Goal: Communication & Community: Answer question/provide support

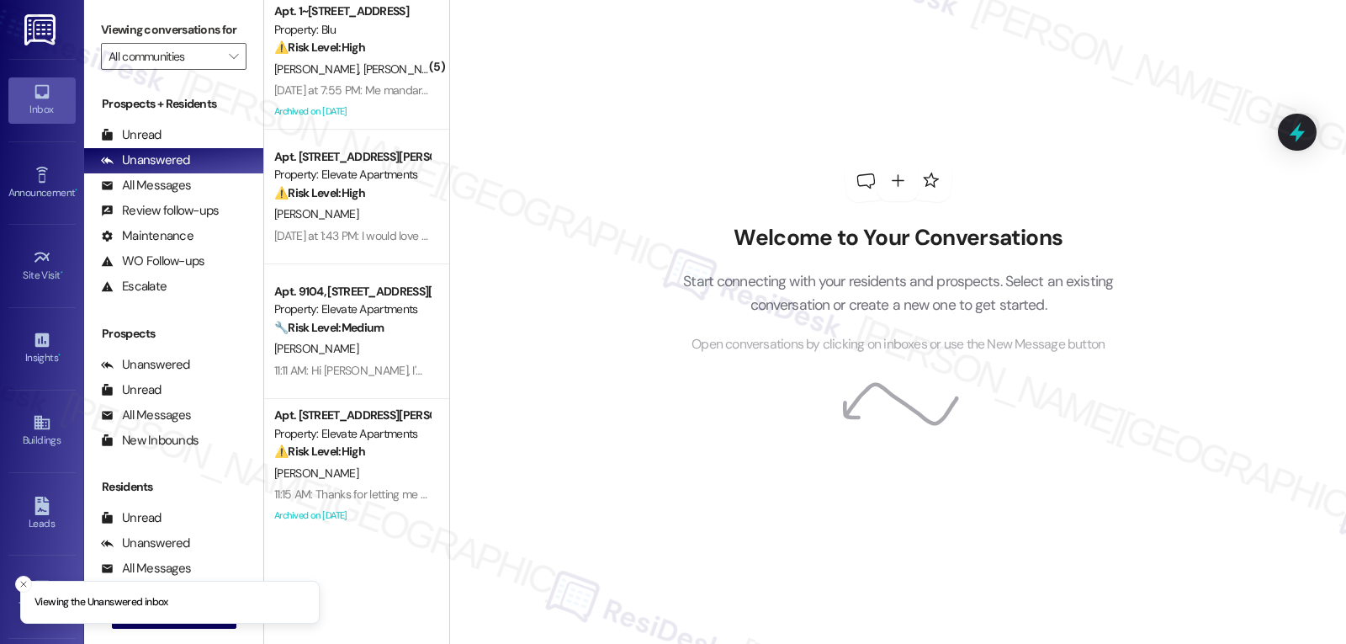
scroll to position [14, 0]
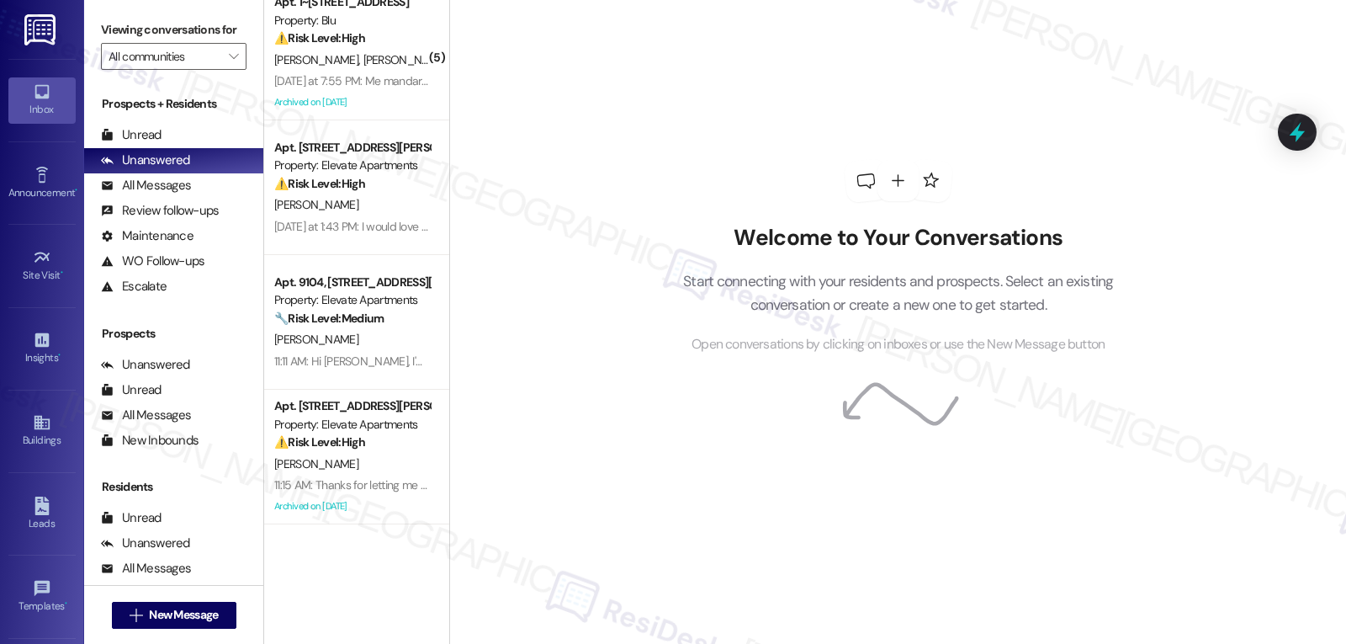
click at [321, 343] on div "[PERSON_NAME]" at bounding box center [352, 339] width 159 height 21
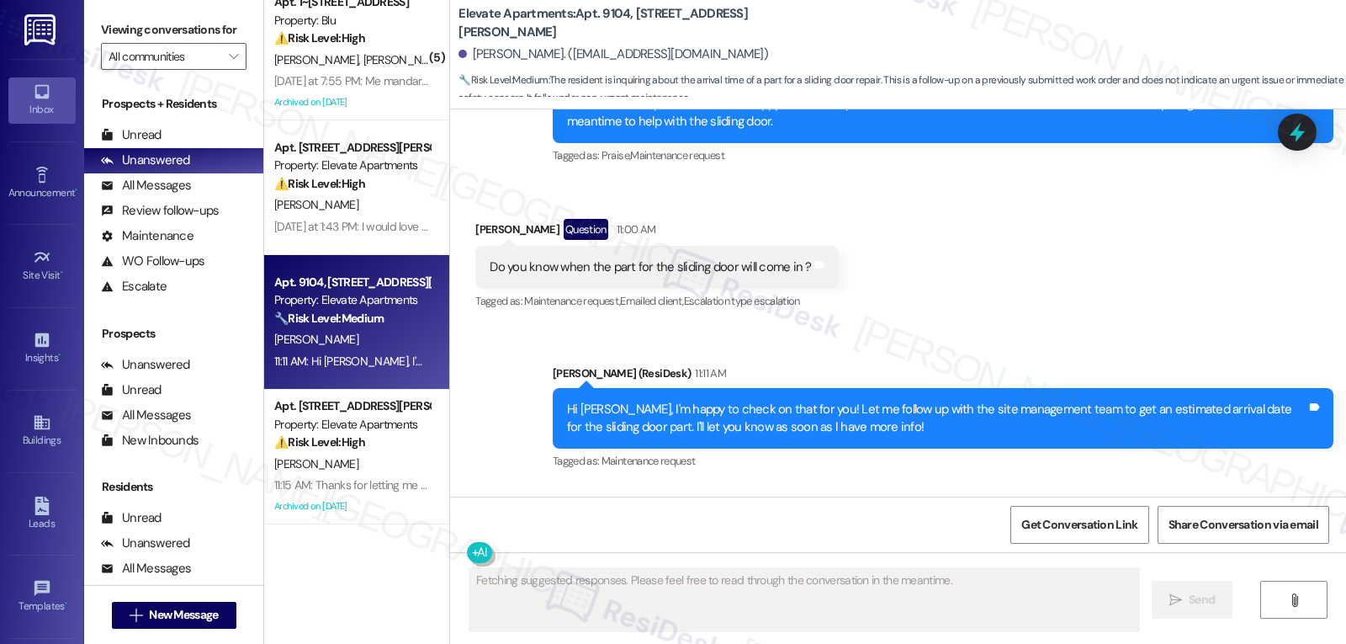
scroll to position [3568, 0]
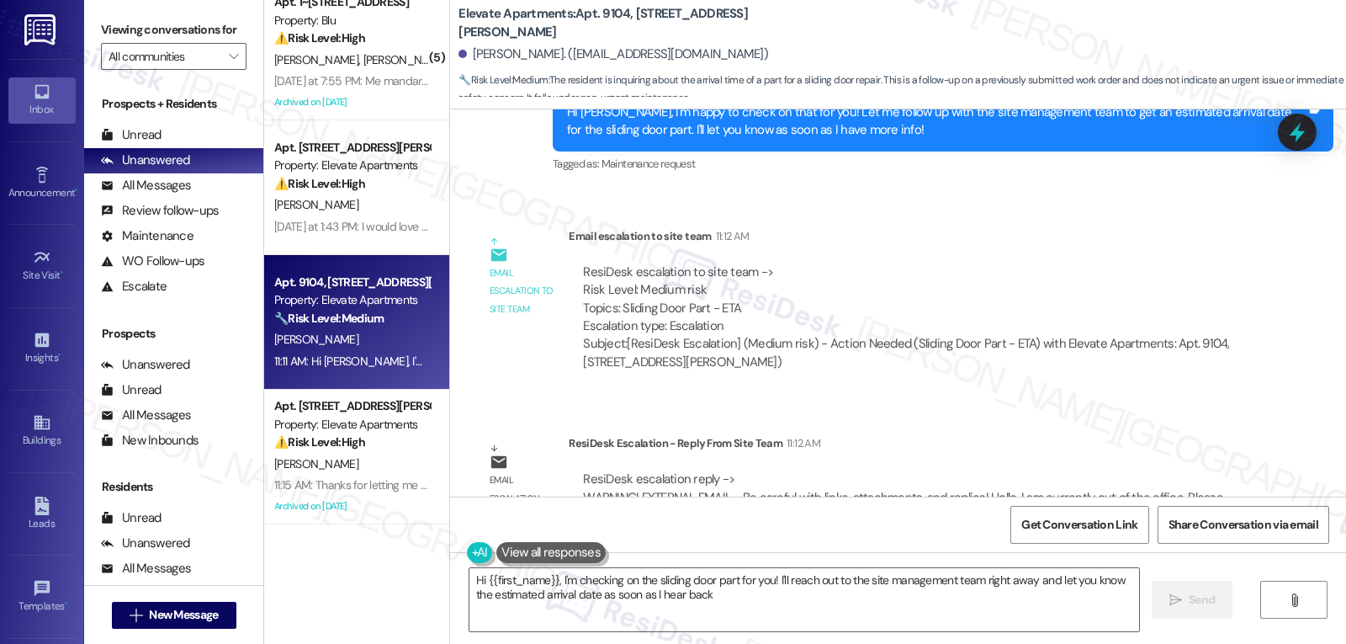
type textarea "Hi {{first_name}}, I'm checking on the sliding door part for you! I'll reach ou…"
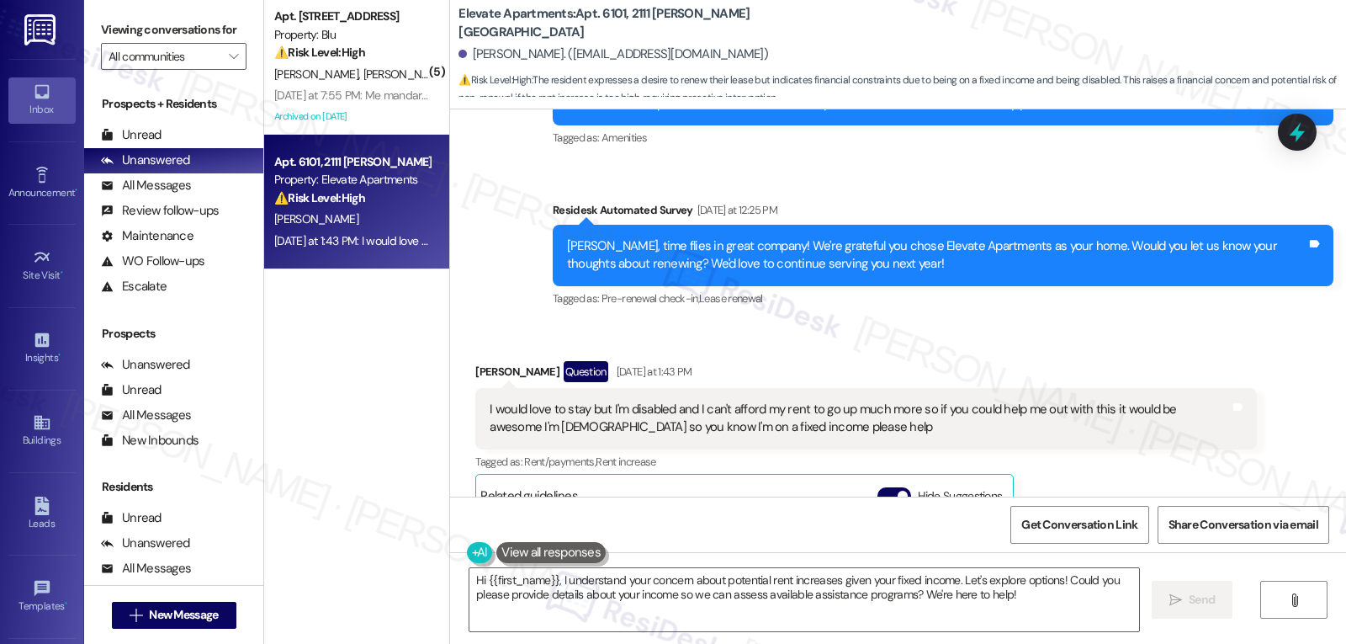
scroll to position [1393, 0]
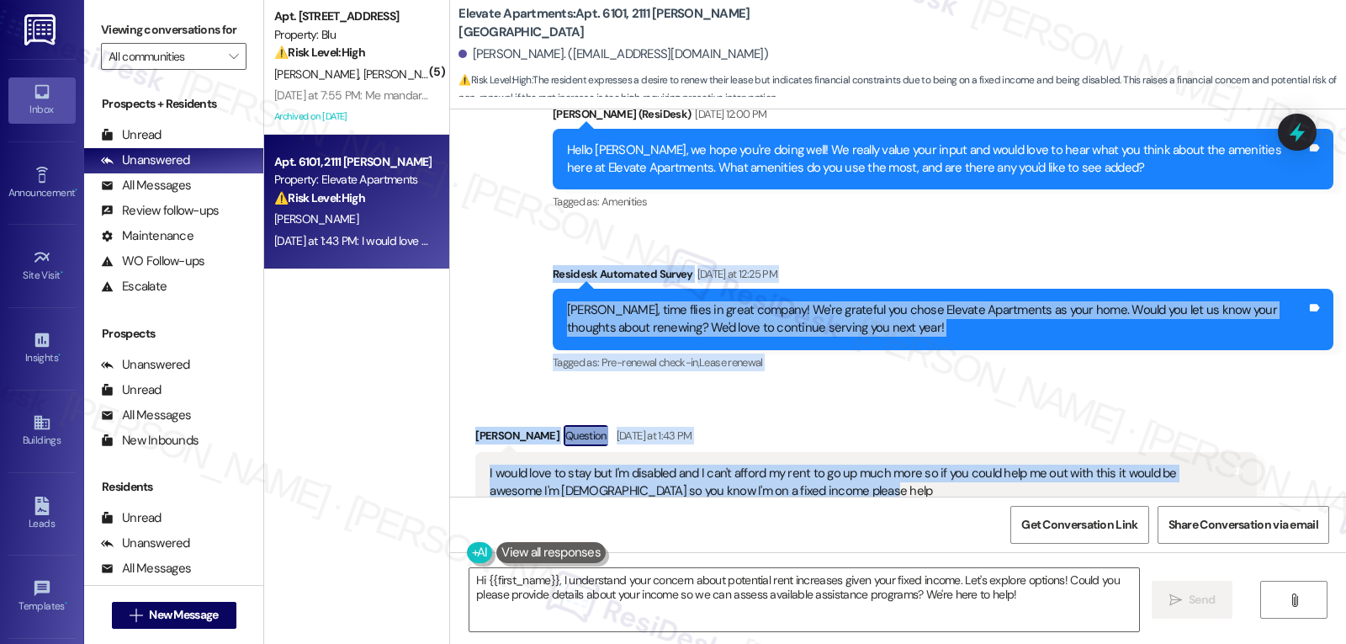
drag, startPoint x: 539, startPoint y: 257, endPoint x: 877, endPoint y: 470, distance: 399.7
click at [877, 470] on div "Lease started [DATE] 8:00 PM Survey, sent via SMS Residesk Automated Survey [DA…" at bounding box center [898, 302] width 896 height 387
copy div "Residesk Automated Survey [DATE] at 12:25 PM [PERSON_NAME], time flies in great…"
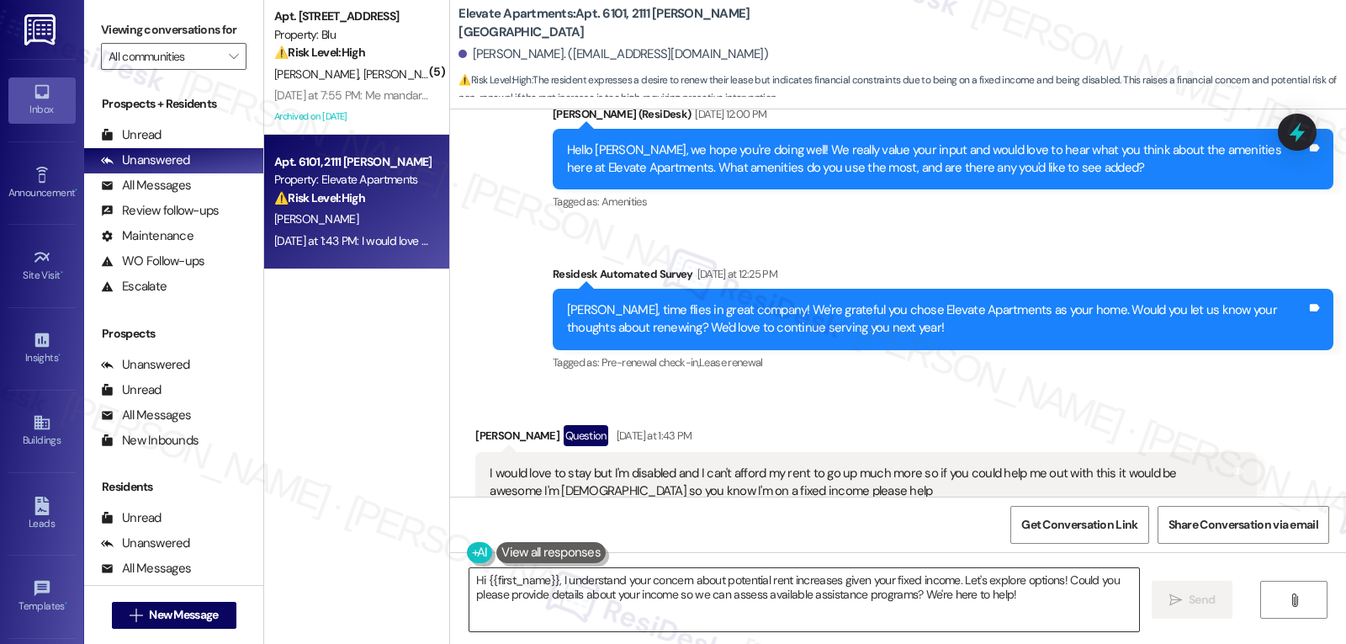
click at [869, 600] on textarea "Hi {{first_name}}, I understand your concern about potential rent increases giv…" at bounding box center [805, 599] width 670 height 63
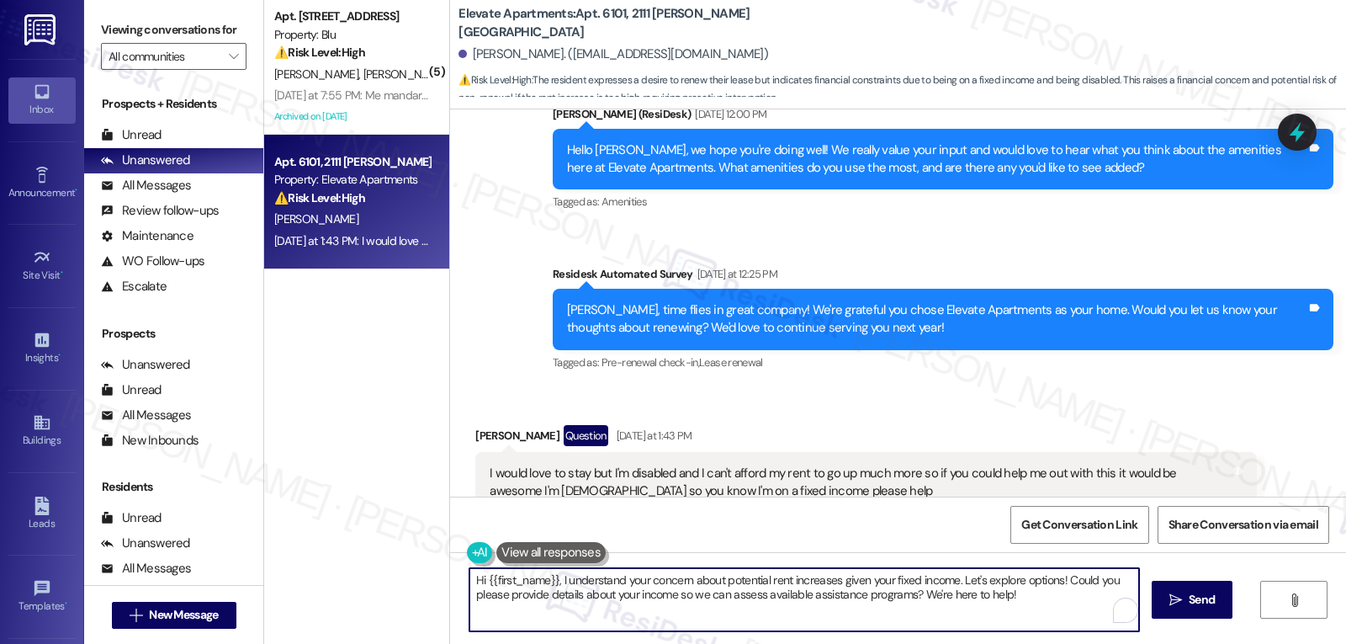
paste textarea "Thank you for sharing that with me, [PERSON_NAME]. 💙 I completely understand ho…"
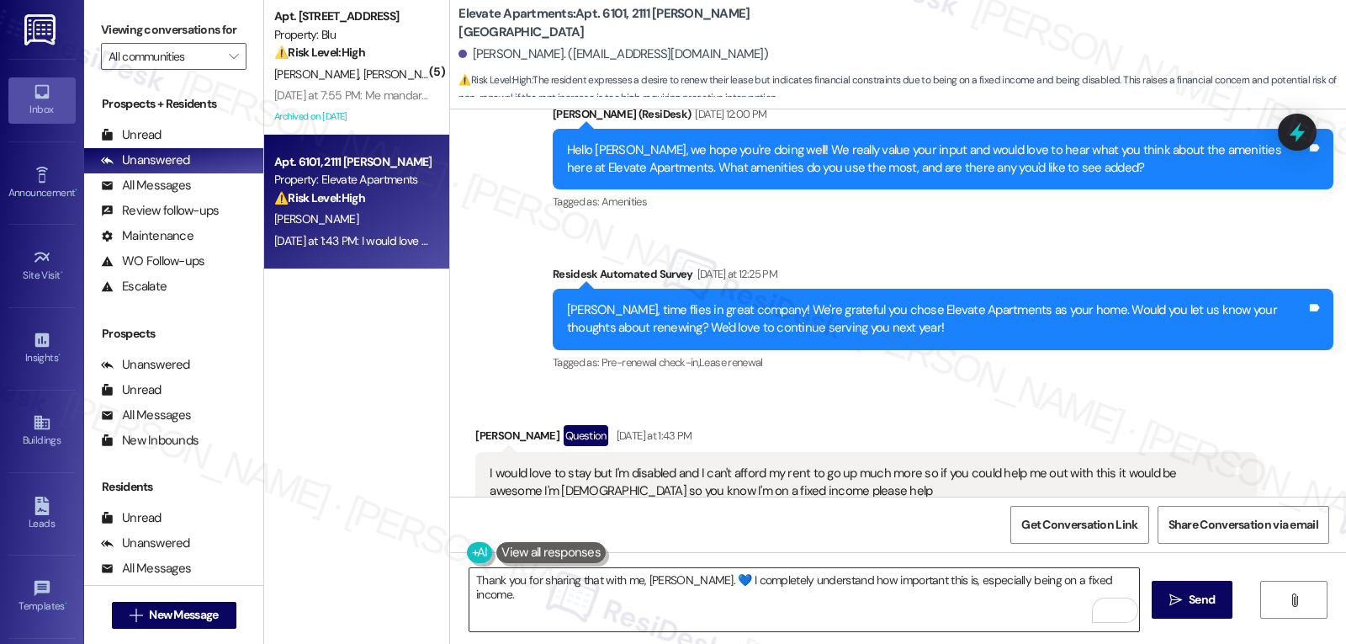
click at [1123, 582] on textarea "Thank you for sharing that with me, [PERSON_NAME]. 💙 I completely understand ho…" at bounding box center [805, 599] width 670 height 63
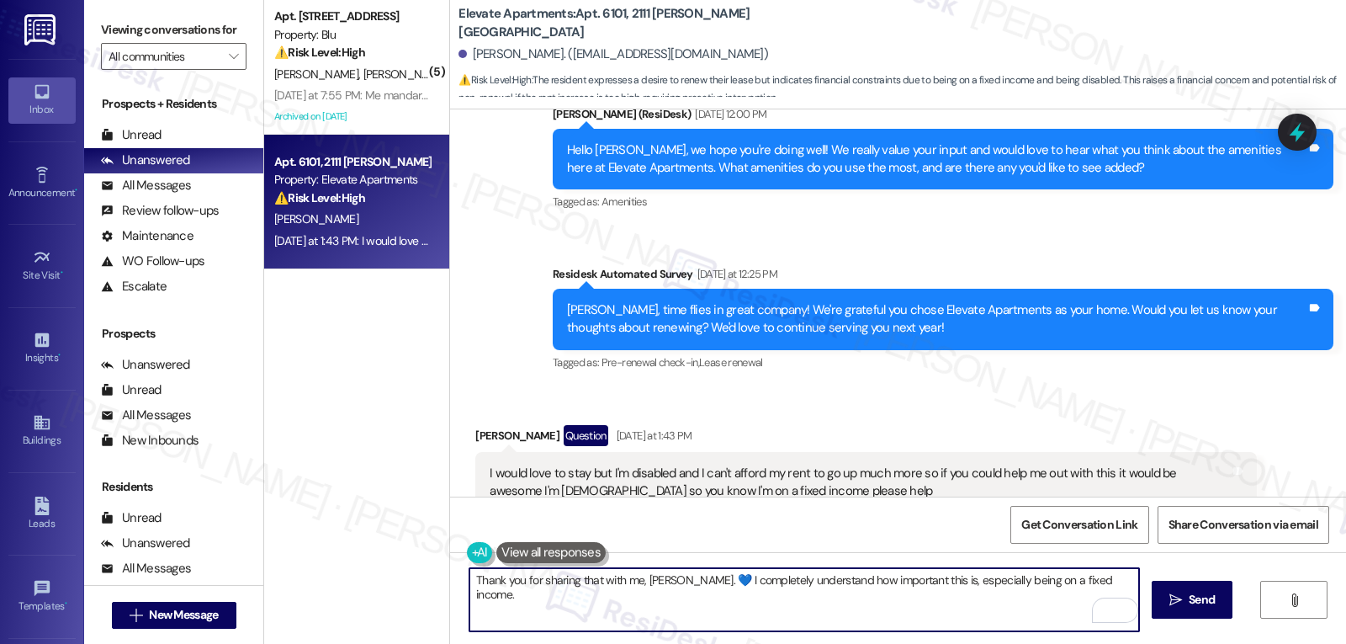
paste textarea "I’ll pass your concern along to the team so they’re aware of your situation."
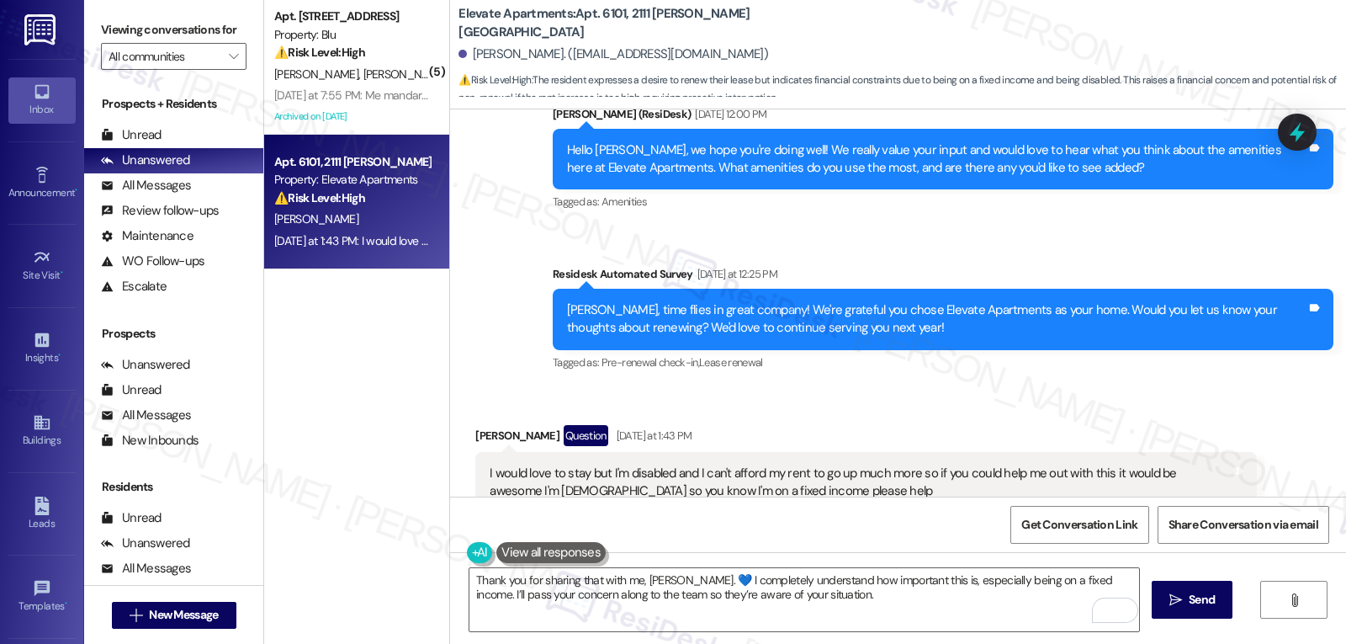
click at [966, 425] on div "[PERSON_NAME] Question [DATE] at 1:43 PM" at bounding box center [865, 438] width 781 height 27
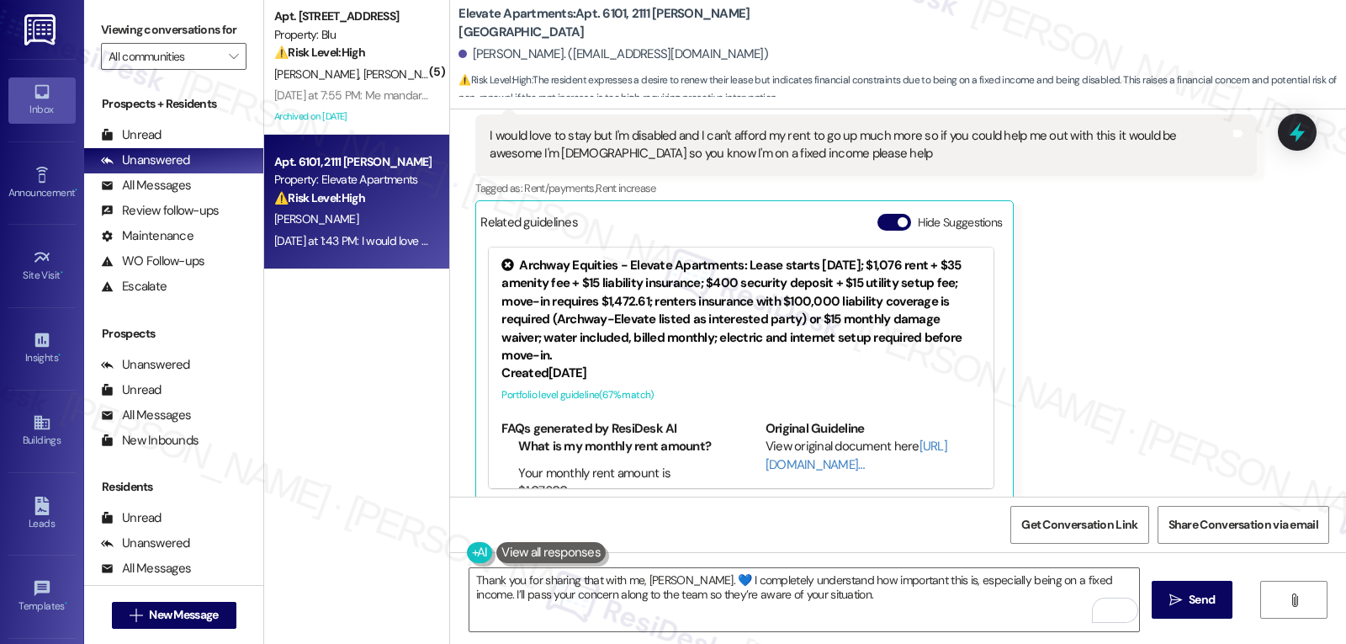
scroll to position [1394, 0]
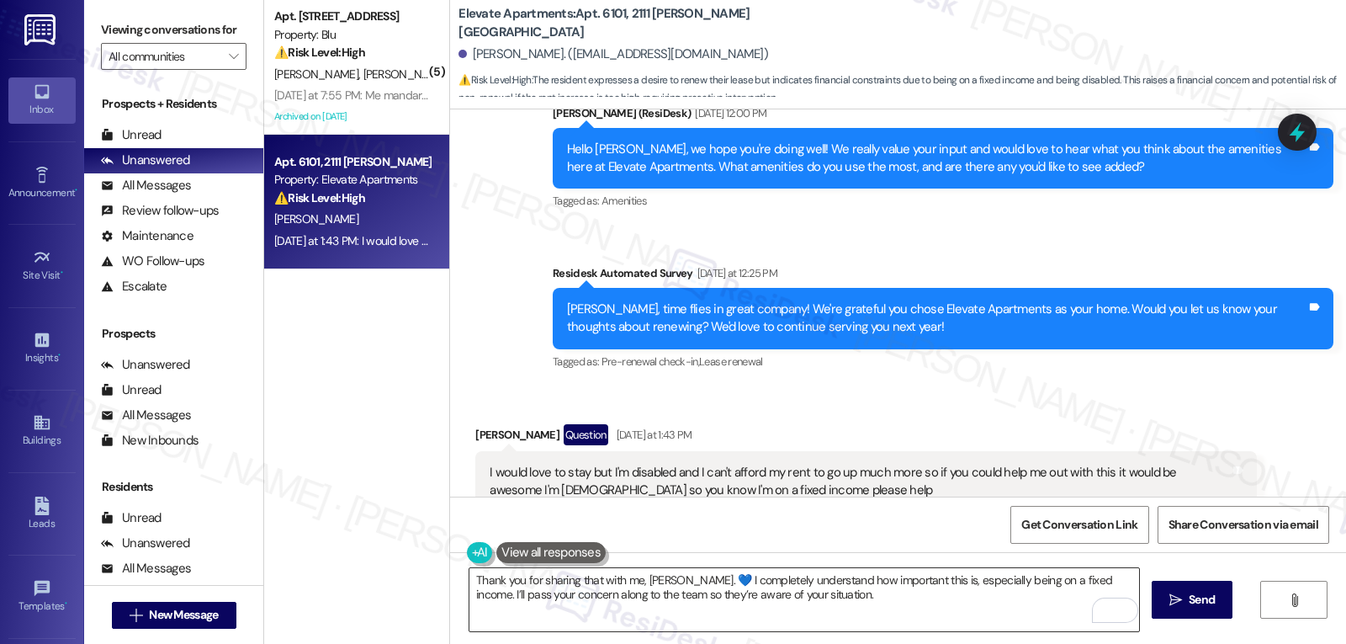
click at [843, 603] on textarea "Thank you for sharing that with me, [PERSON_NAME]. 💙 I completely understand ho…" at bounding box center [805, 599] width 670 height 63
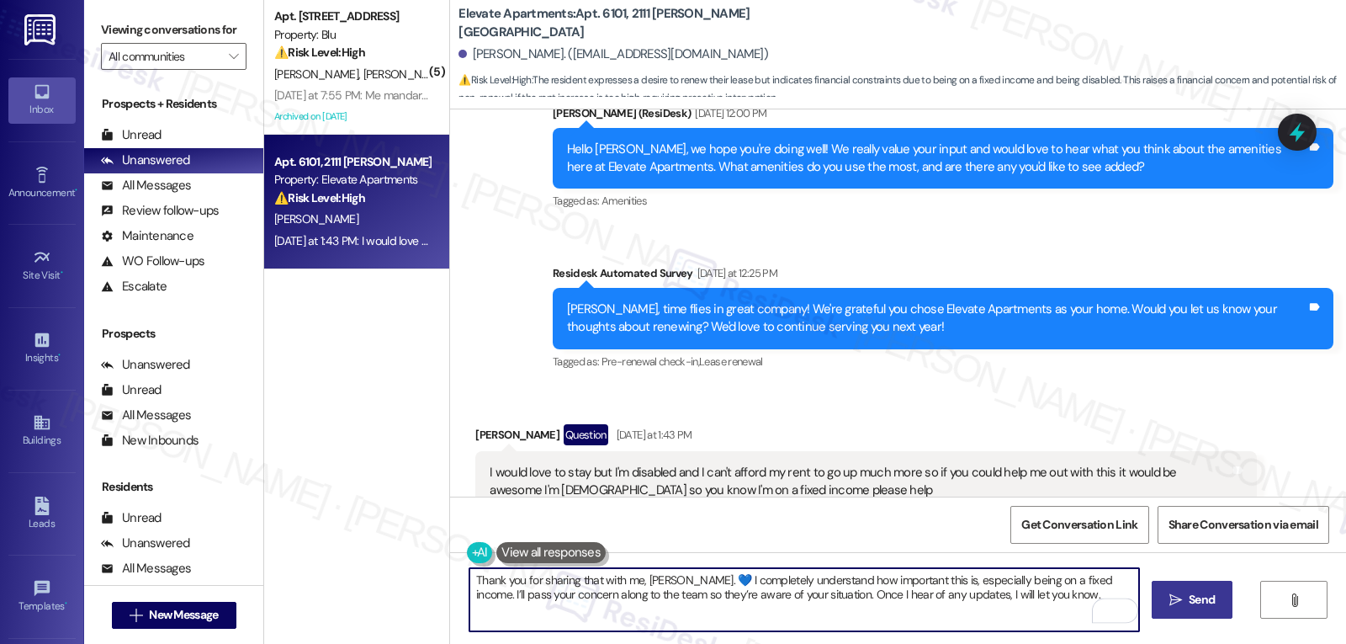
type textarea "Thank you for sharing that with me, [PERSON_NAME]. 💙 I completely understand ho…"
click at [1218, 603] on button " Send" at bounding box center [1193, 600] width 82 height 38
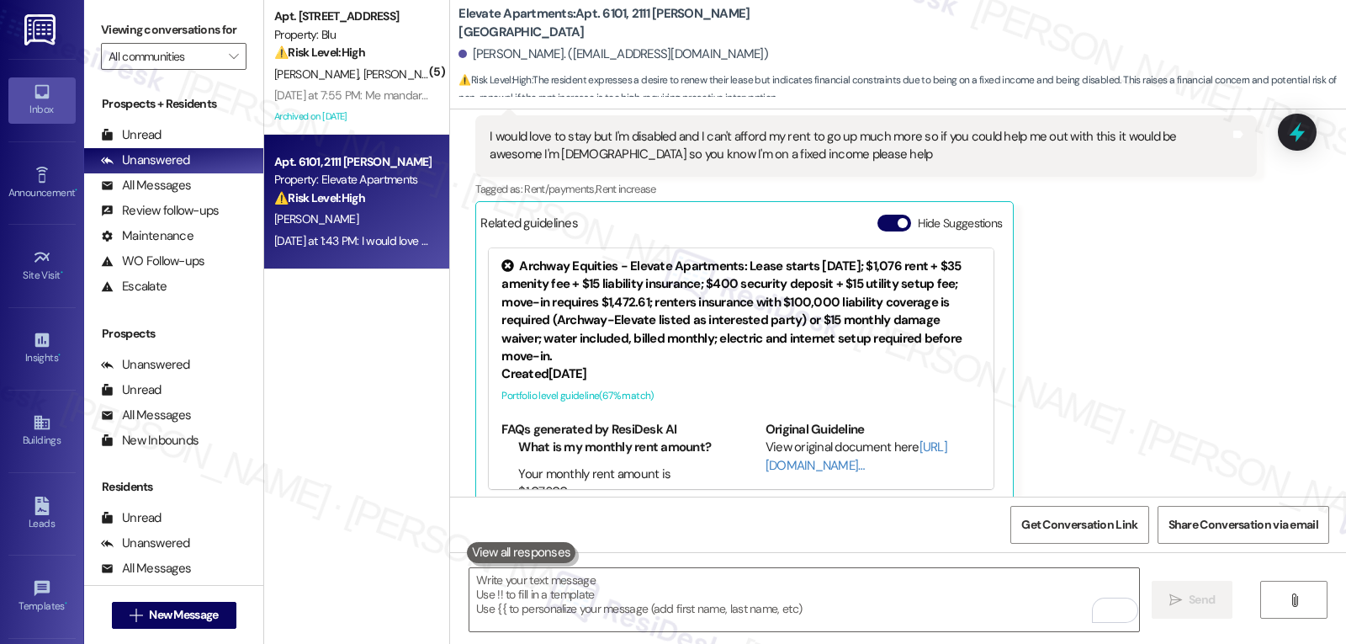
scroll to position [1866, 0]
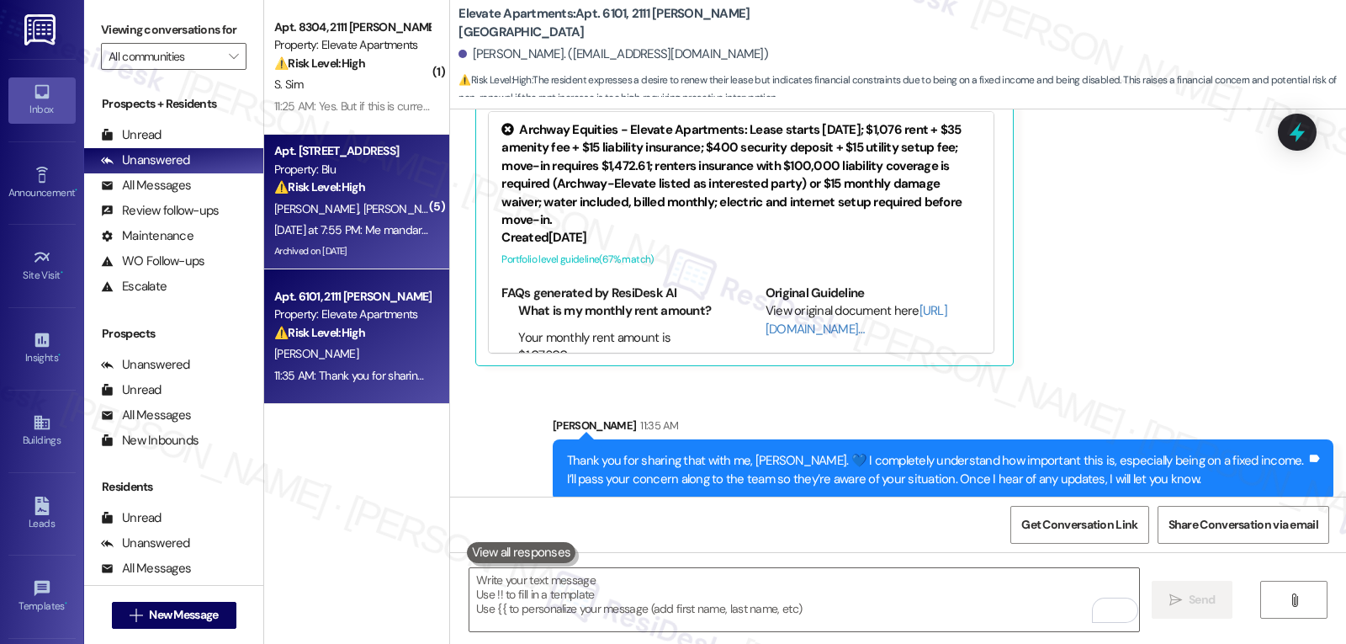
click at [371, 247] on div "Archived on [DATE]" at bounding box center [352, 251] width 159 height 21
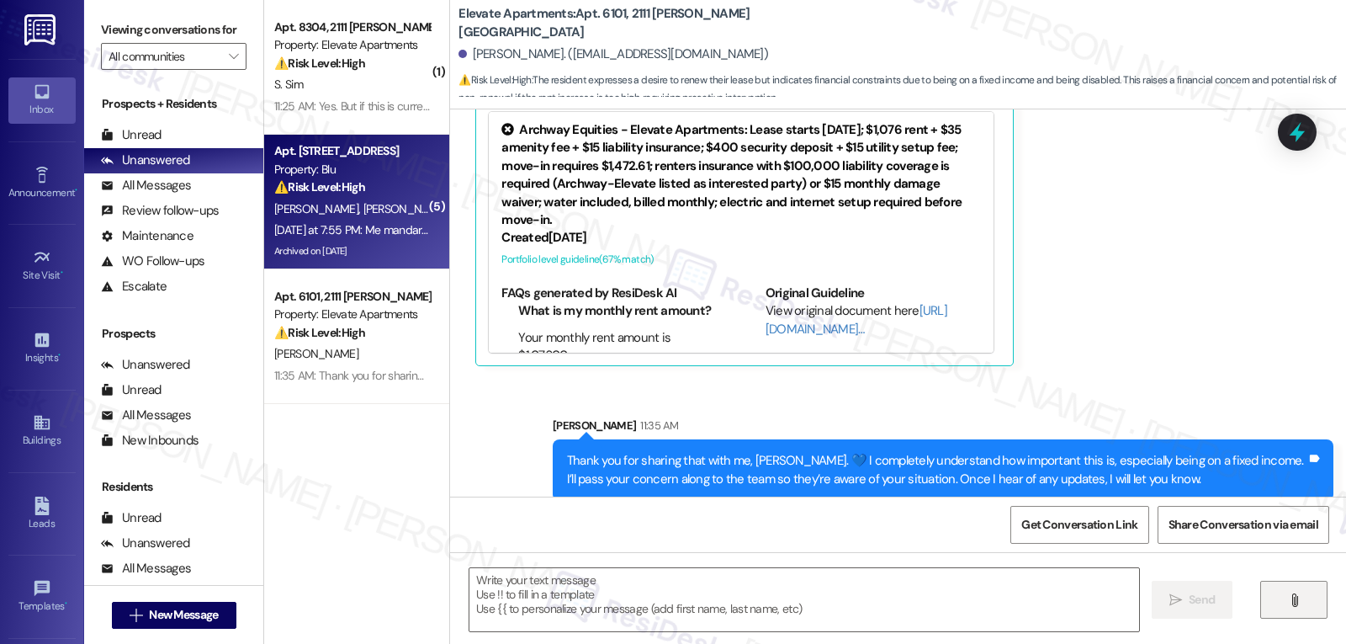
type textarea "Fetching suggested responses. Please feel free to read through the conversation…"
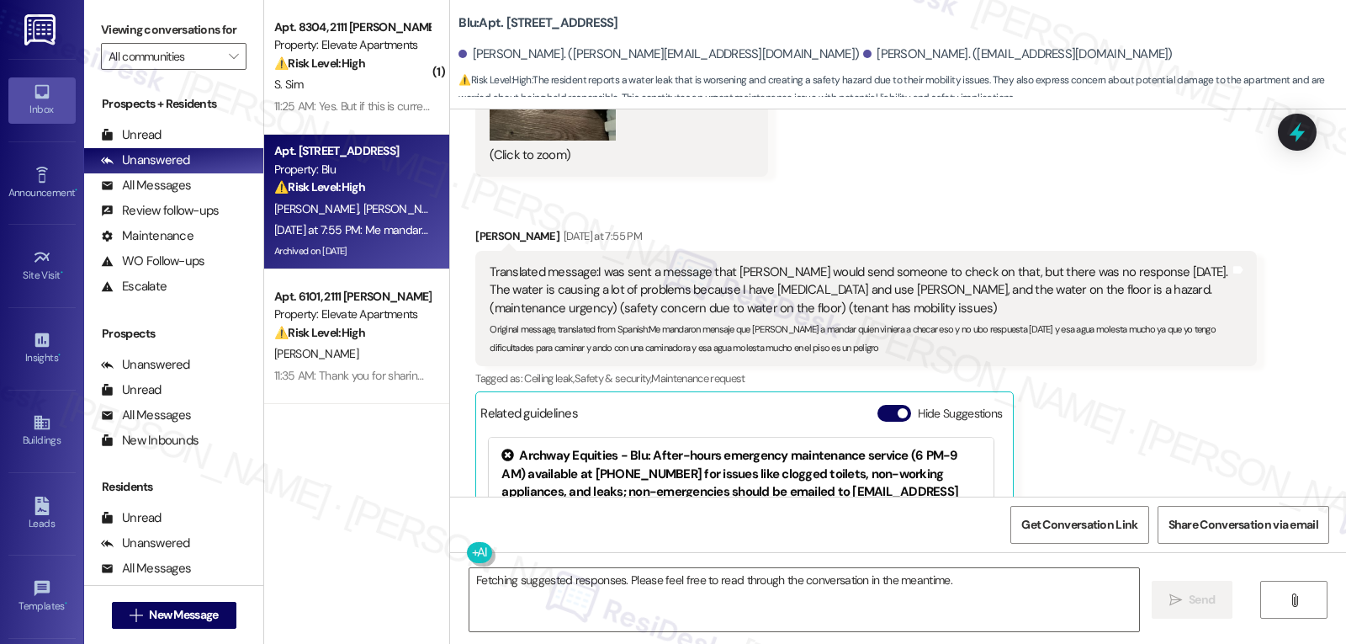
scroll to position [11970, 0]
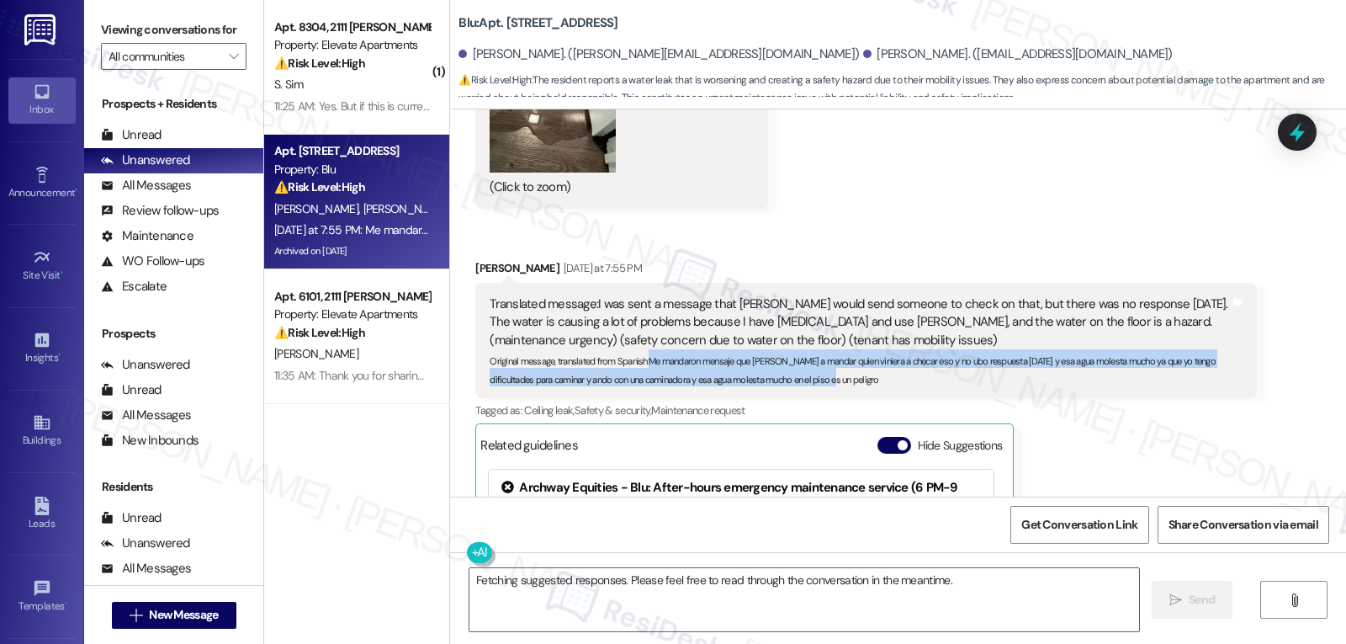
drag, startPoint x: 639, startPoint y: 291, endPoint x: 864, endPoint y: 319, distance: 227.2
click at [864, 319] on div "Translated message: I was sent a message that [PERSON_NAME] would send someone …" at bounding box center [865, 340] width 781 height 115
copy sub "Me mandaron mensaje que [PERSON_NAME] a mandar quien viniera a checar eso y no …"
click at [869, 616] on textarea "Fetching suggested responses. Please feel free to read through the conversation…" at bounding box center [805, 599] width 670 height 63
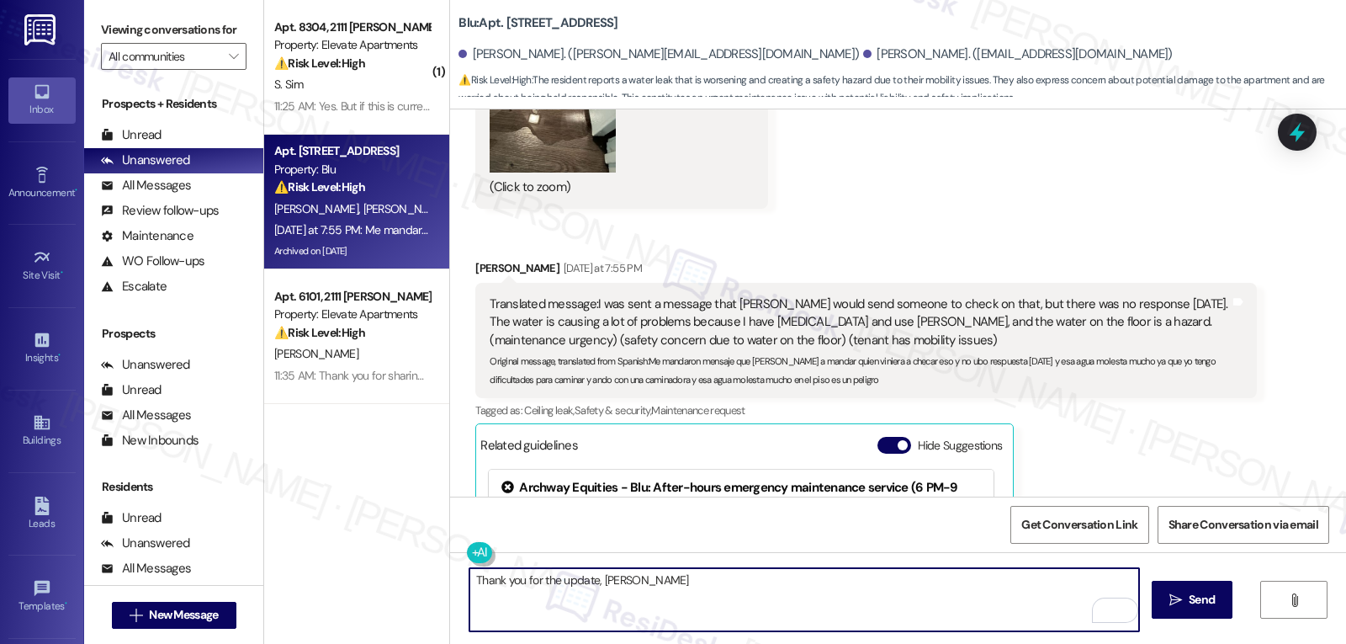
click at [666, 588] on textarea "Thank you for the update, [PERSON_NAME]" at bounding box center [805, 599] width 670 height 63
click at [760, 581] on textarea "Thank you for the update, [PERSON_NAME]. I'm really sorry about this and thank …" at bounding box center [805, 599] width 670 height 63
click at [1007, 588] on textarea "Thank you for the update, [PERSON_NAME]. I'm really sorry about this, and thank…" at bounding box center [805, 599] width 670 height 63
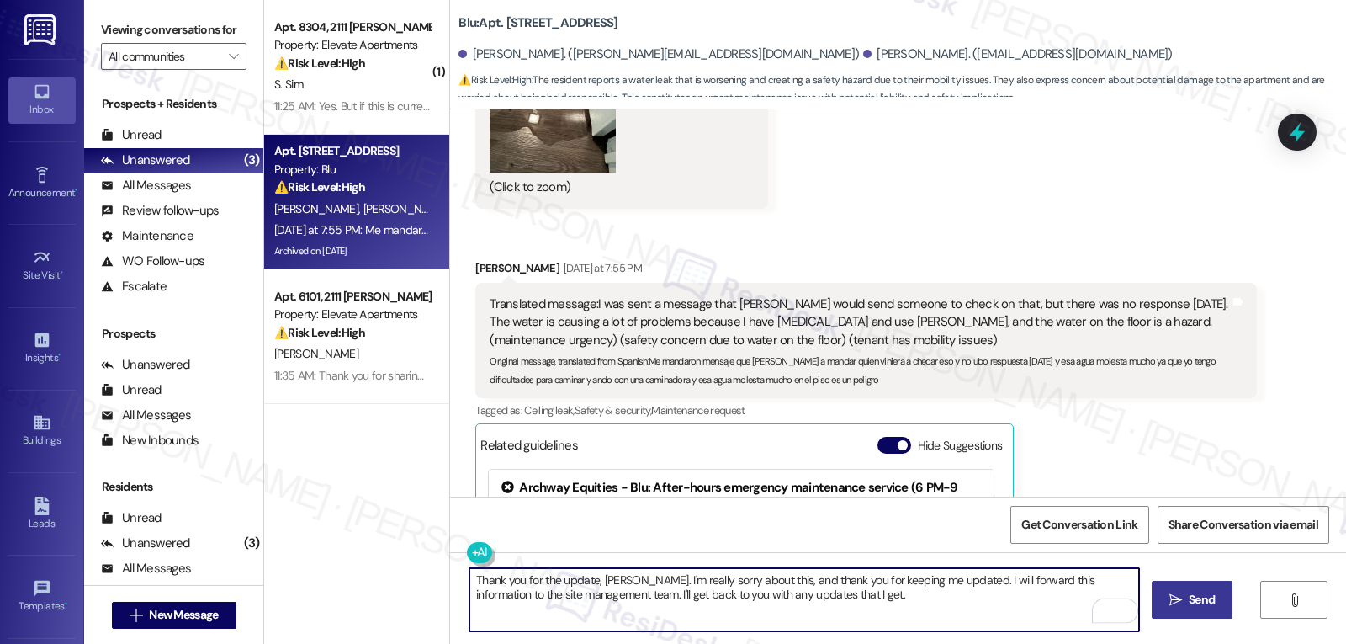
type textarea "Thank you for the update, [PERSON_NAME]. I'm really sorry about this, and thank…"
click at [1193, 617] on button " Send" at bounding box center [1193, 600] width 82 height 38
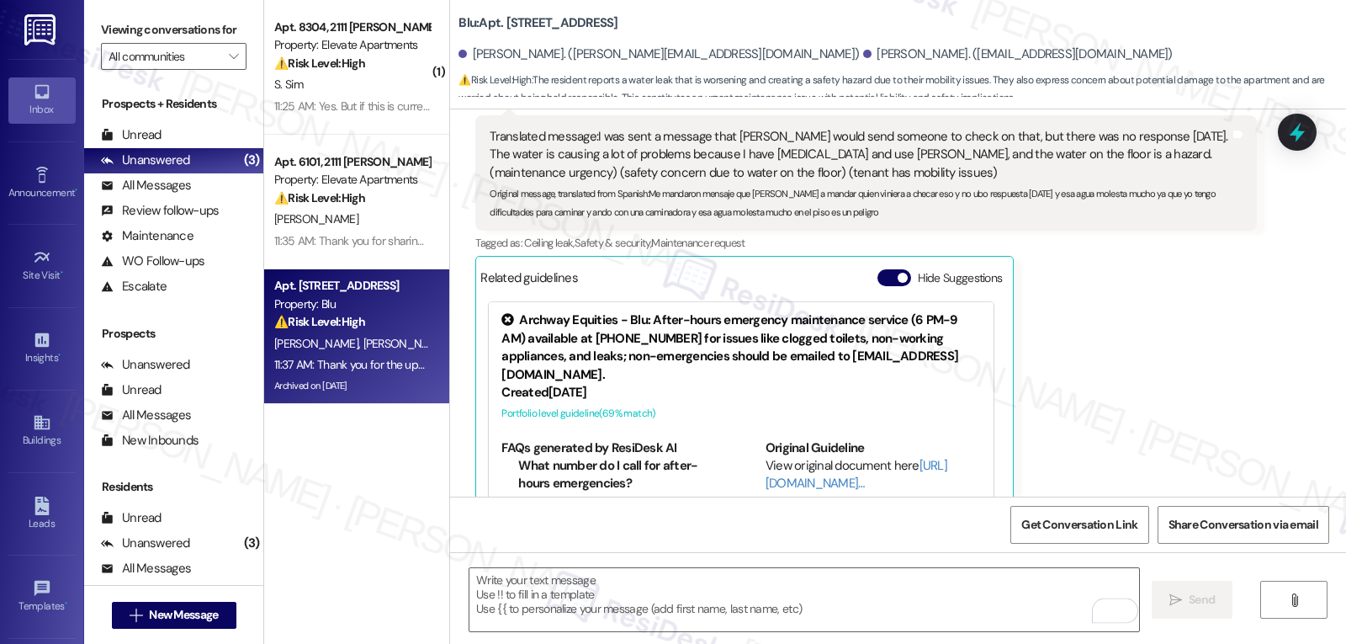
scroll to position [12274, 0]
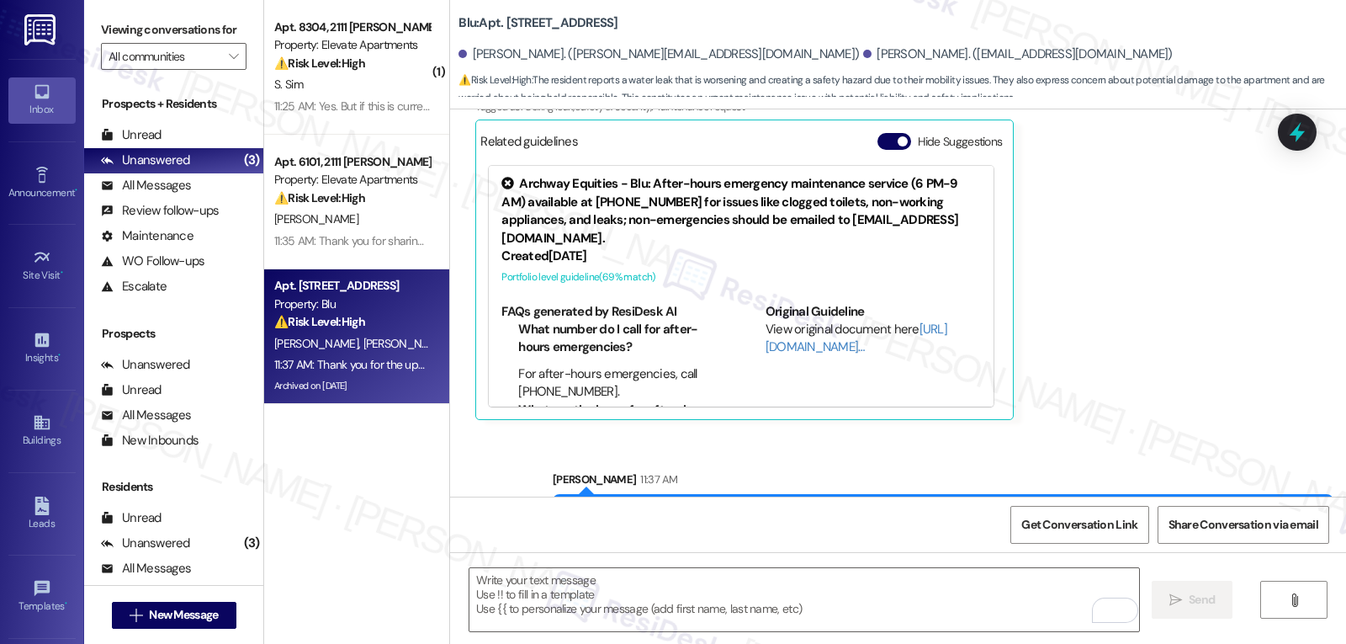
drag, startPoint x: 926, startPoint y: 467, endPoint x: 549, endPoint y: 438, distance: 378.1
click at [553, 494] on div "Thank you for the update, [PERSON_NAME]. I'm really sorry about this, and thank…" at bounding box center [943, 524] width 781 height 61
copy div "Thank you for the update, [PERSON_NAME]. I'm really sorry about this, and thank…"
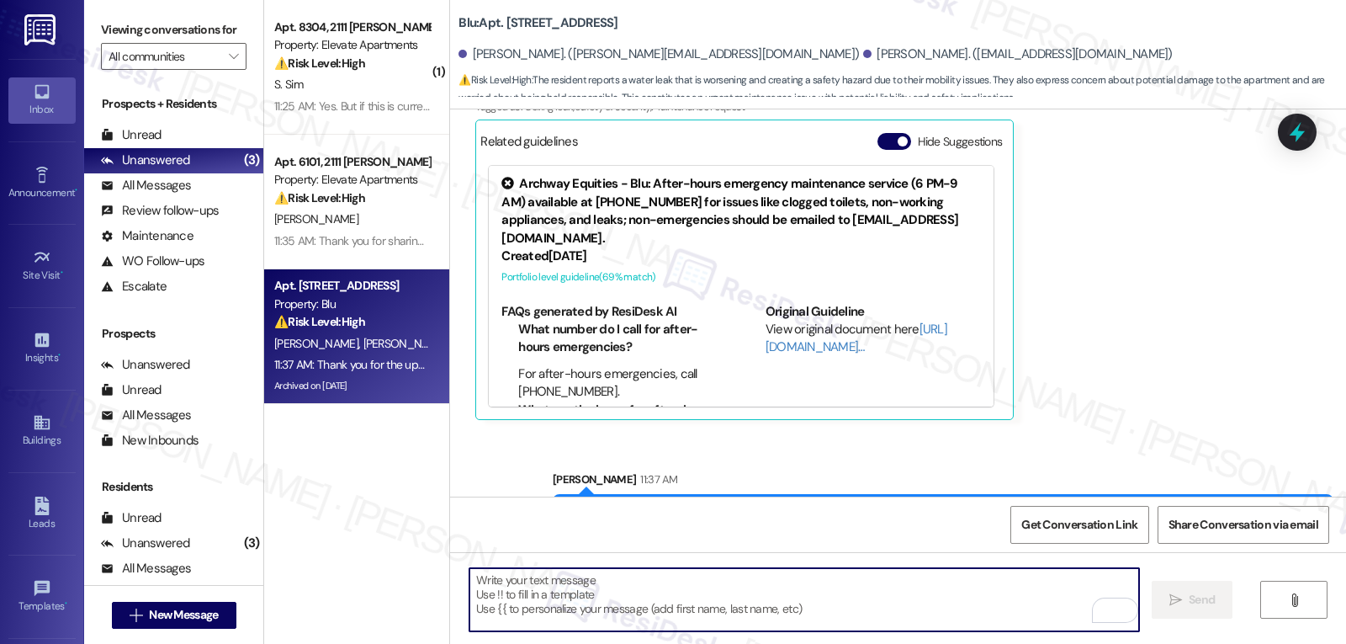
click at [487, 619] on textarea "To enrich screen reader interactions, please activate Accessibility in Grammarl…" at bounding box center [805, 599] width 670 height 63
paste textarea "Thank you for the update, [PERSON_NAME]. I'm really sorry about this, and thank…"
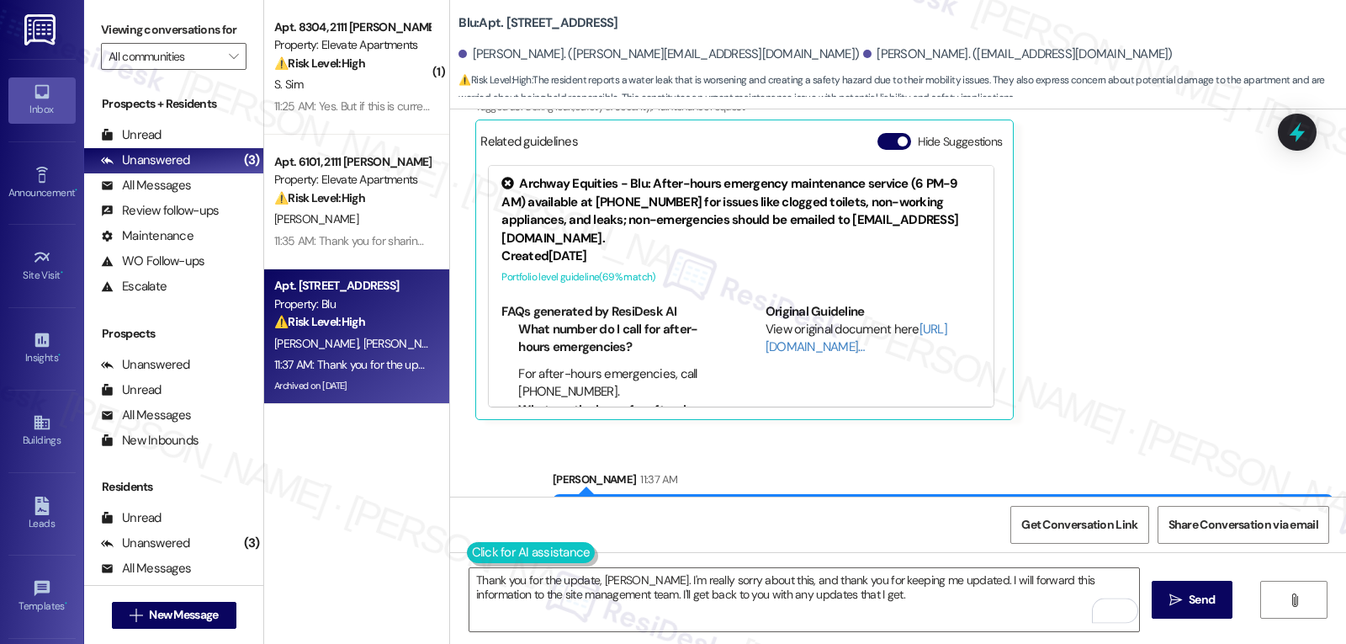
click at [467, 556] on button at bounding box center [531, 552] width 129 height 21
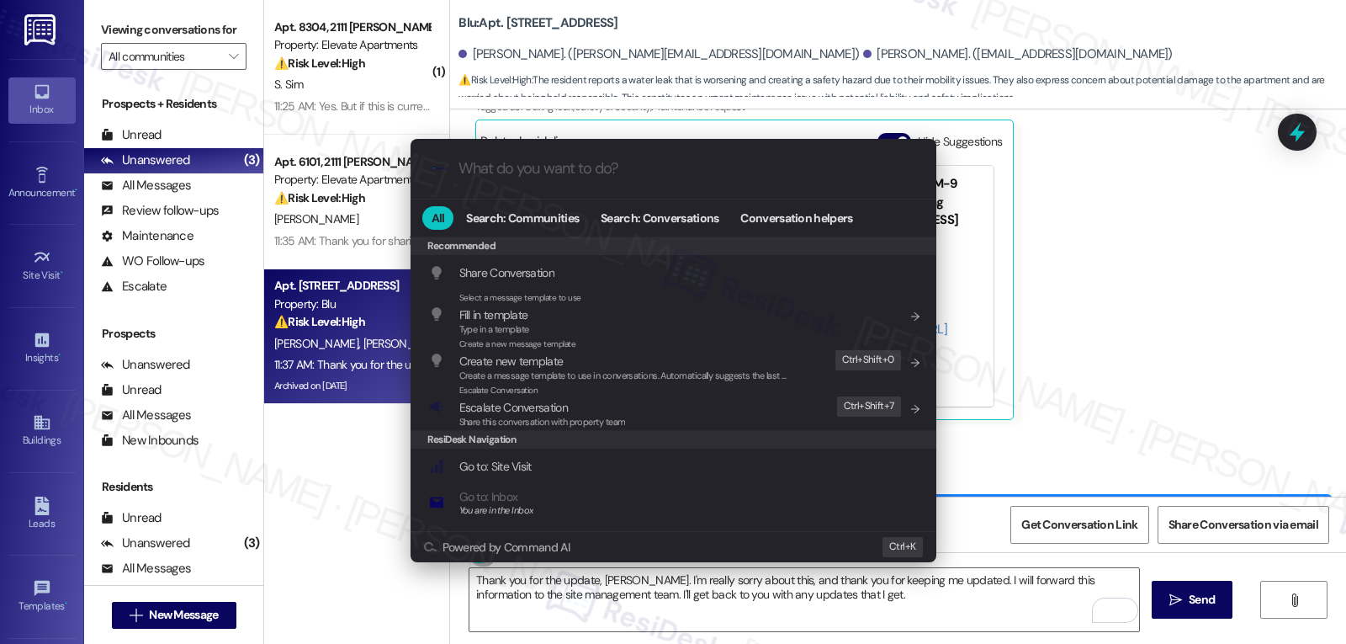
click at [589, 626] on div ".cls-1{fill:#0a055f;}.cls-2{fill:#0cc4c4;} resideskLogoBlueOrange All Search: C…" at bounding box center [673, 322] width 1346 height 644
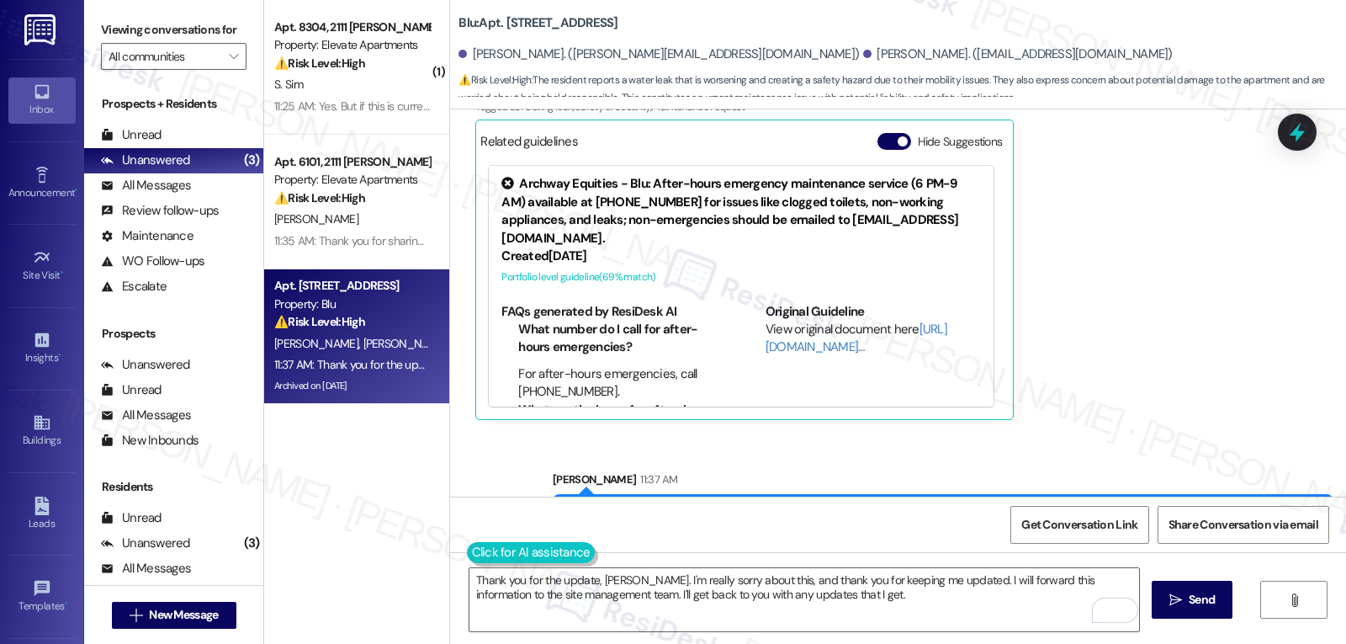
click at [470, 554] on button at bounding box center [531, 552] width 129 height 21
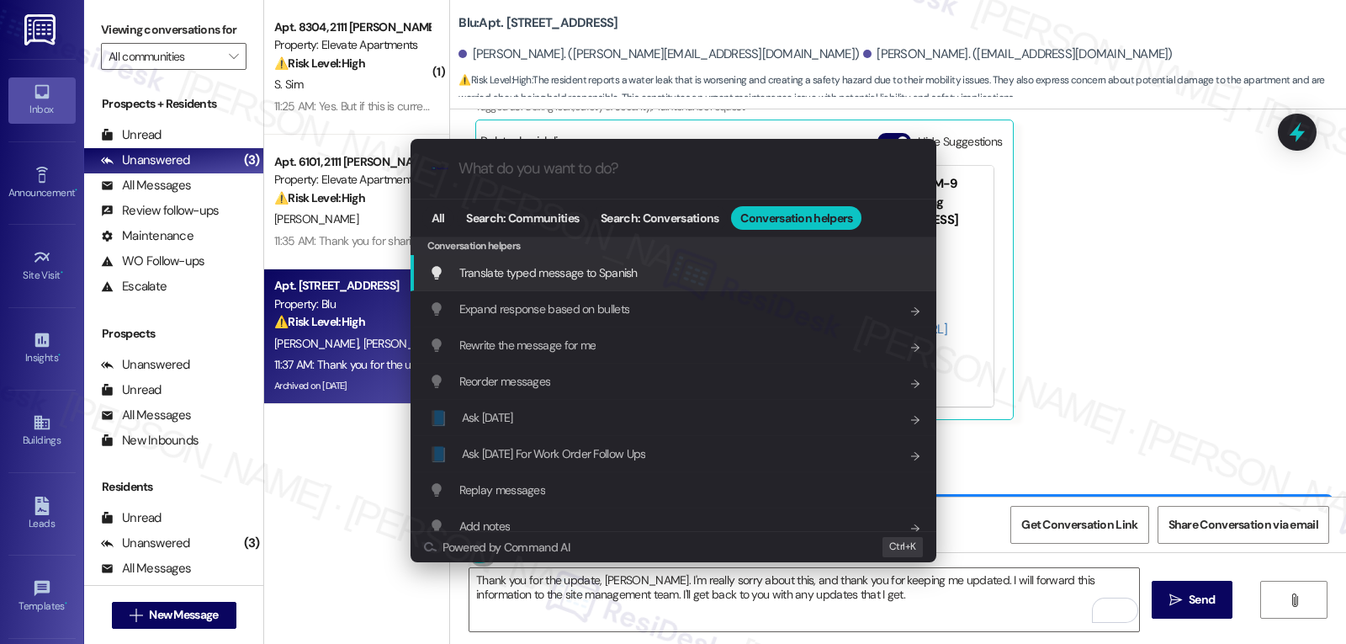
click at [616, 276] on span "Translate typed message to Spanish" at bounding box center [548, 272] width 178 height 15
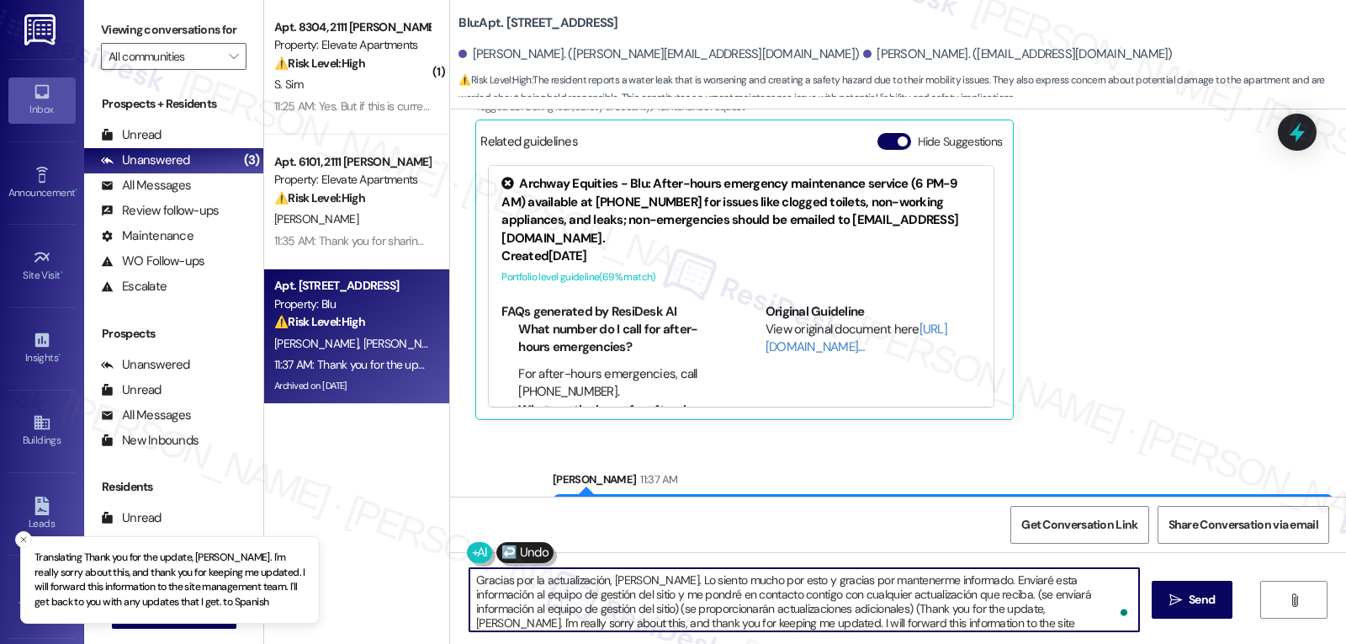
scroll to position [4, 0]
drag, startPoint x: 917, startPoint y: 596, endPoint x: 1346, endPoint y: 683, distance: 437.2
click at [1346, 643] on html "Translating Thank you for the update, [PERSON_NAME]. I'm really sorry about thi…" at bounding box center [673, 322] width 1346 height 644
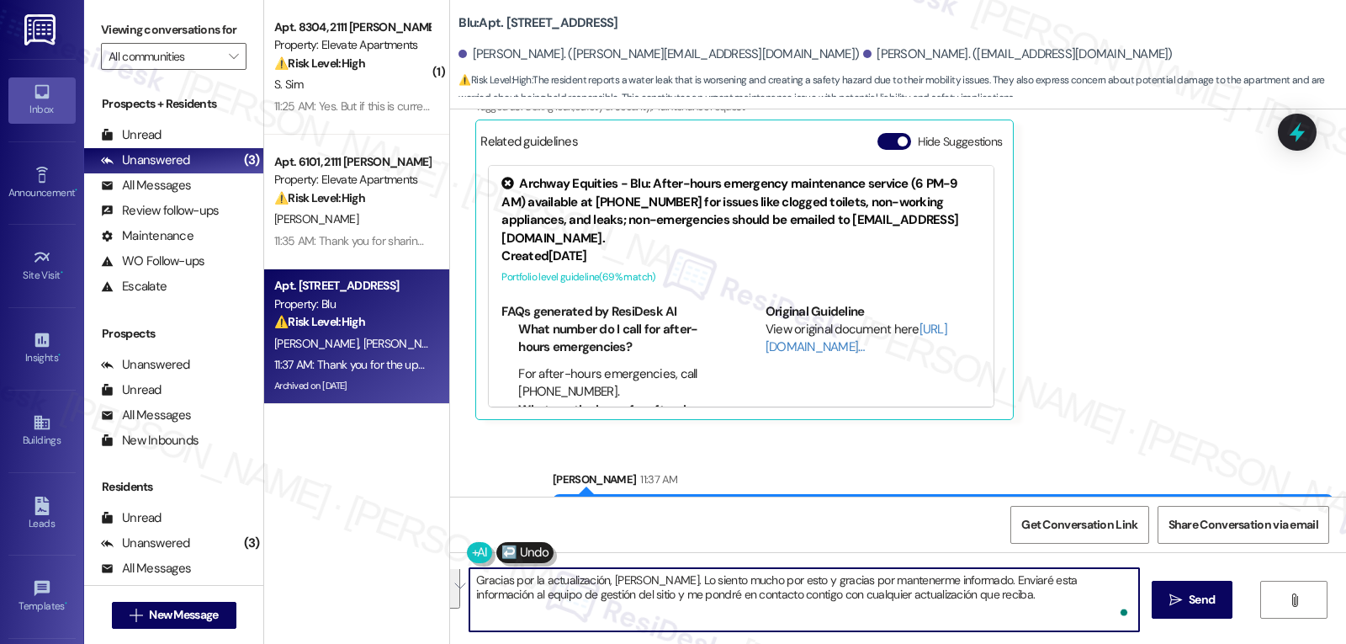
scroll to position [0, 0]
type textarea "Gracias por la actualización, [PERSON_NAME]. Lo siento mucho por esto y gracias…"
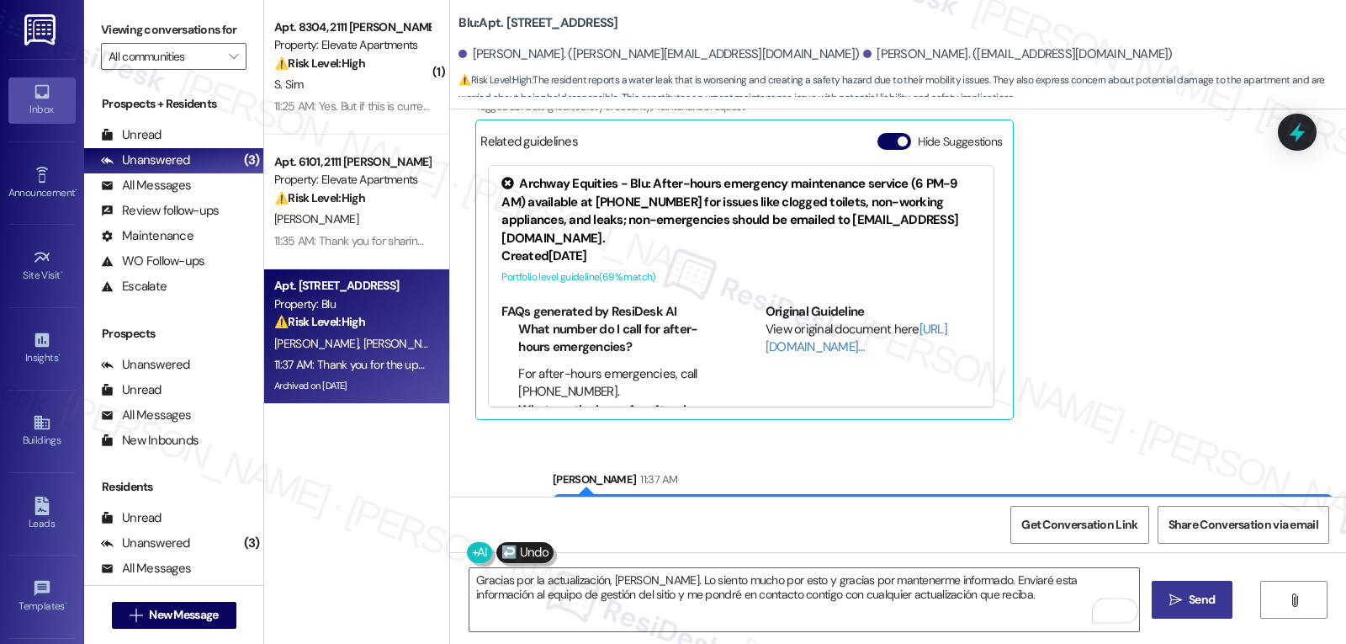
click at [1206, 597] on span "Send" at bounding box center [1202, 600] width 26 height 18
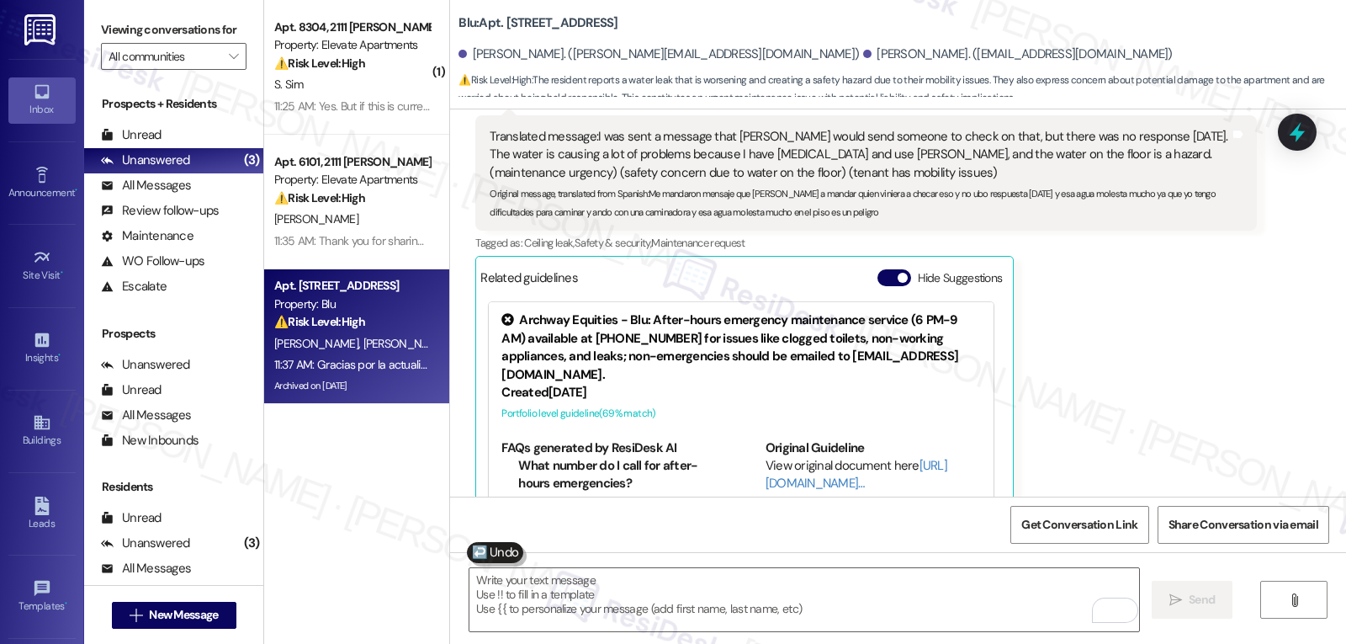
scroll to position [12409, 0]
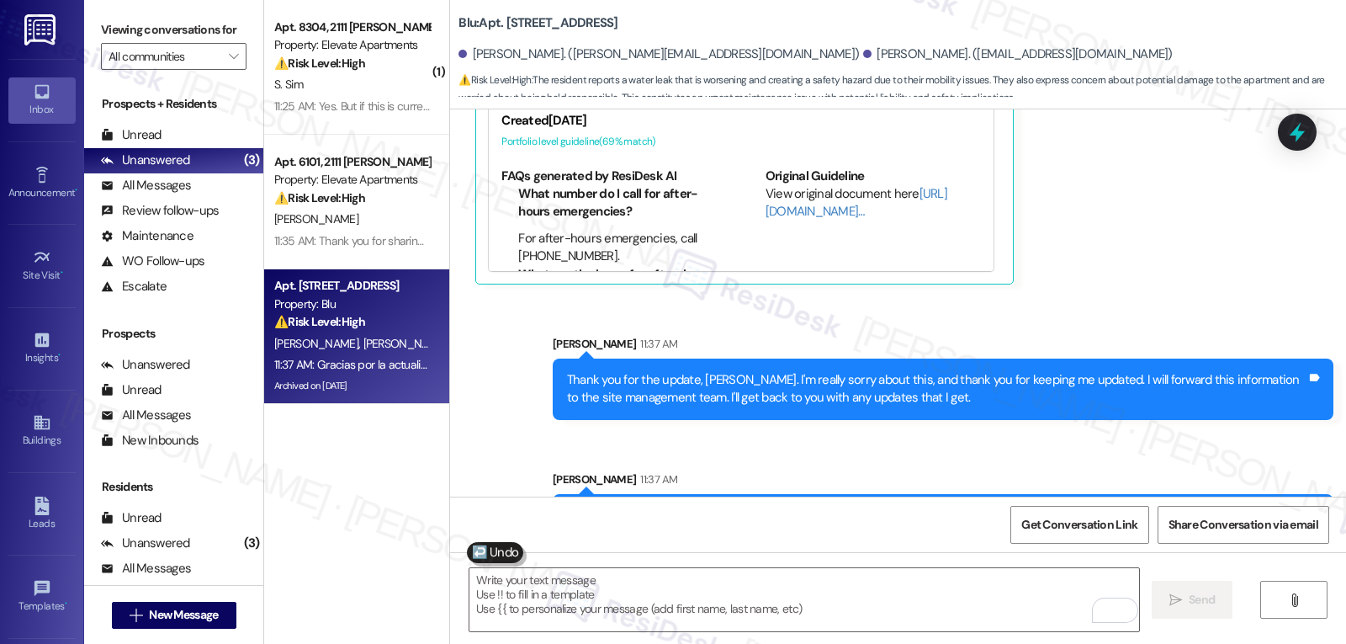
click at [1291, 114] on div at bounding box center [1297, 132] width 39 height 37
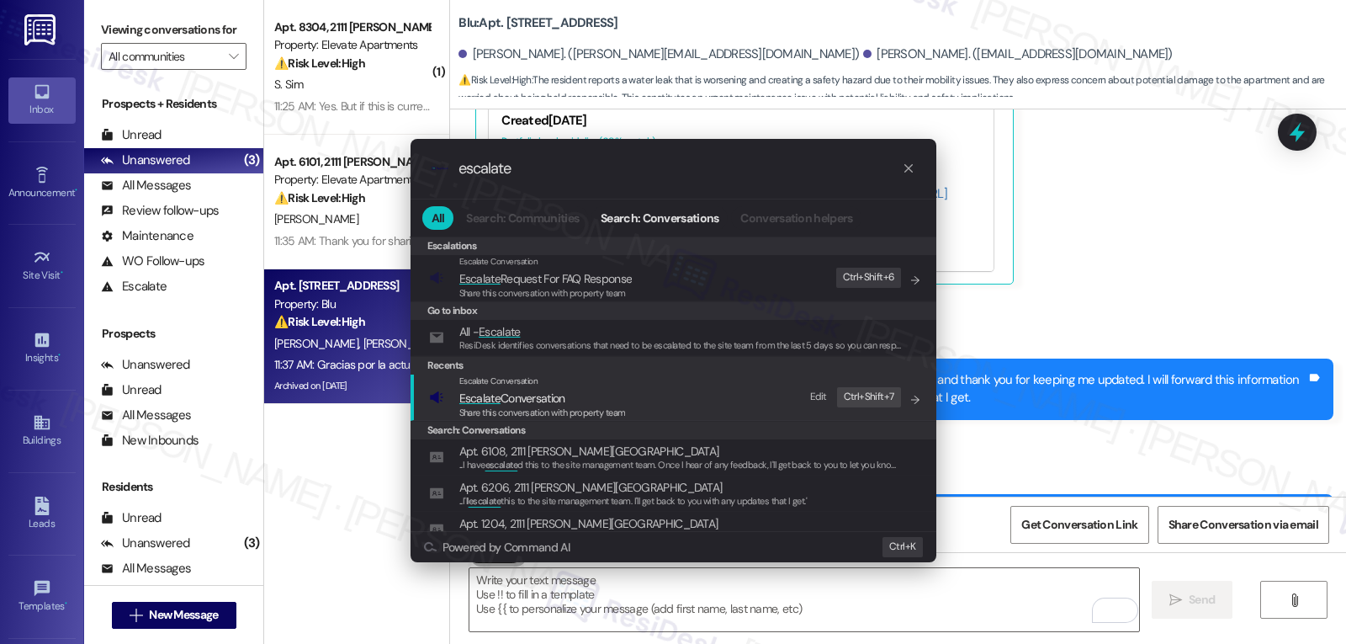
type input "escalate"
click at [547, 402] on span "Escalate Conversation" at bounding box center [512, 397] width 106 height 15
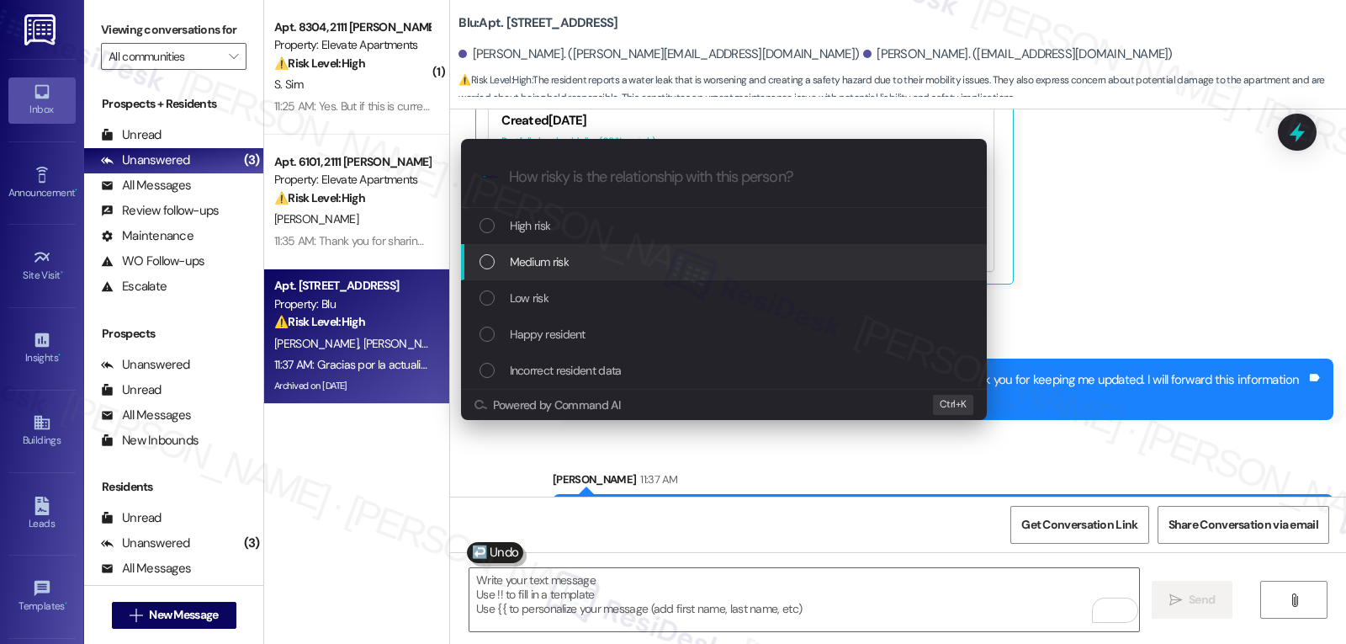
click at [587, 264] on div "Medium risk" at bounding box center [726, 261] width 492 height 19
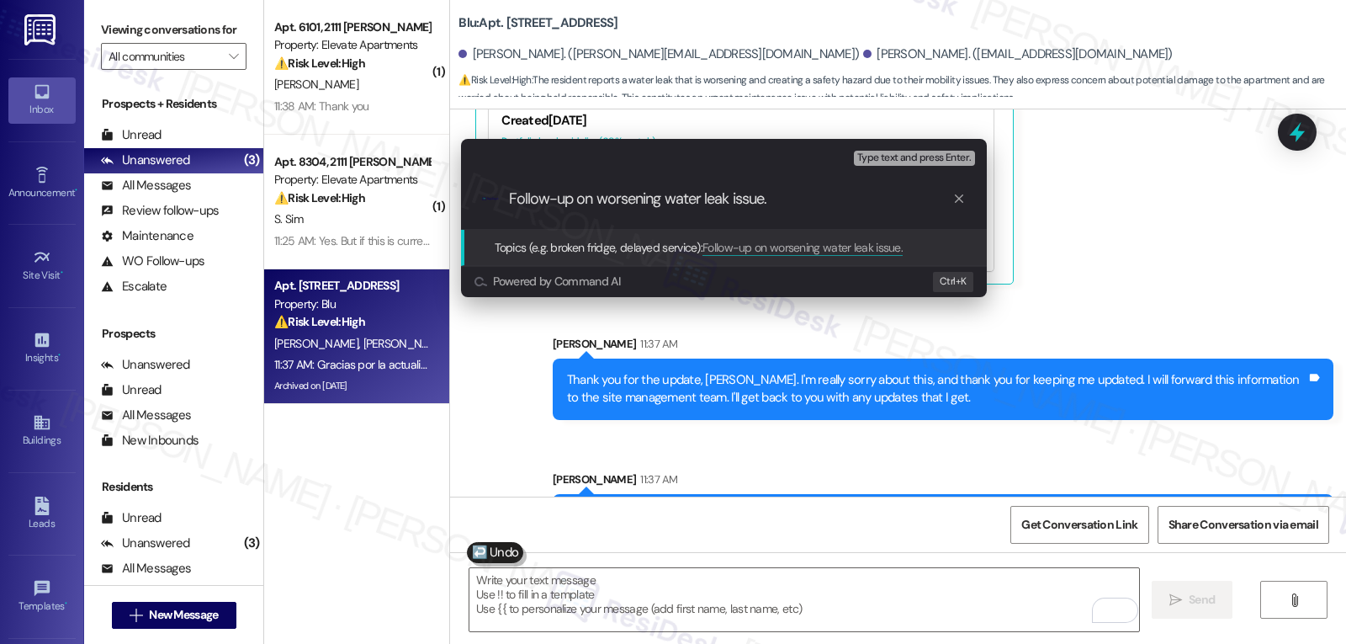
type input "Follow-up on worsening water leak issue."
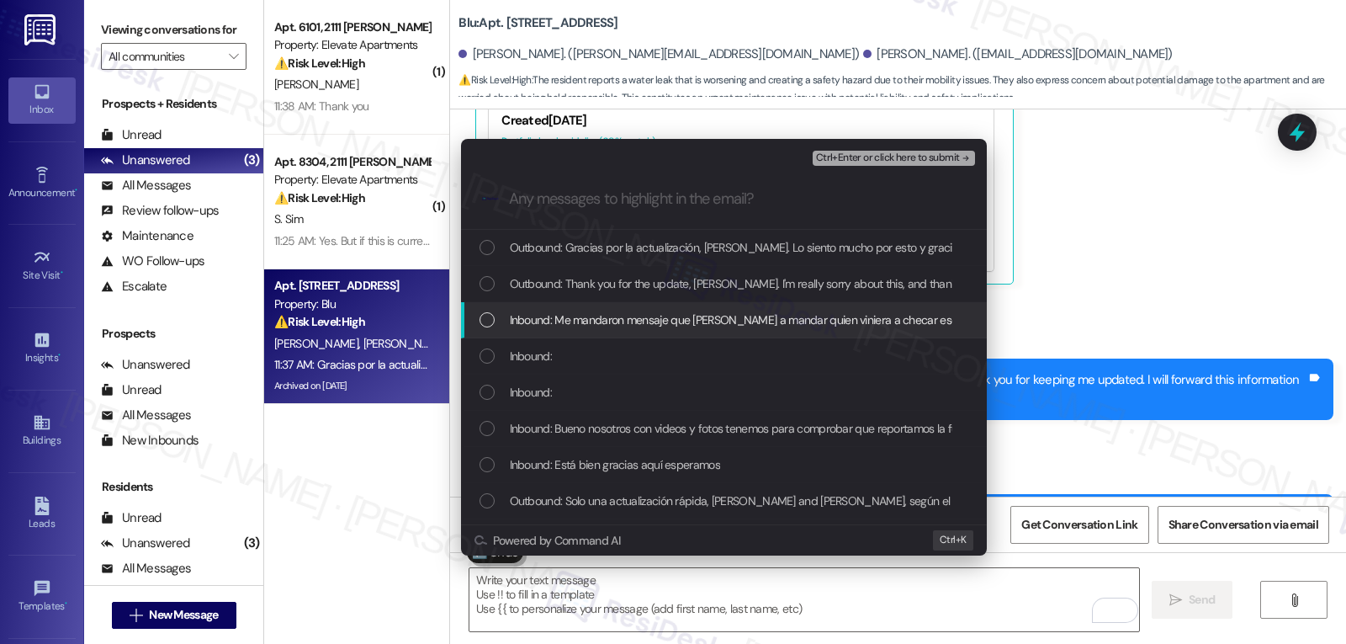
click at [511, 330] on div "Inbound: Me mandaron mensaje que [PERSON_NAME] a mandar quien viniera a checar …" at bounding box center [724, 320] width 526 height 36
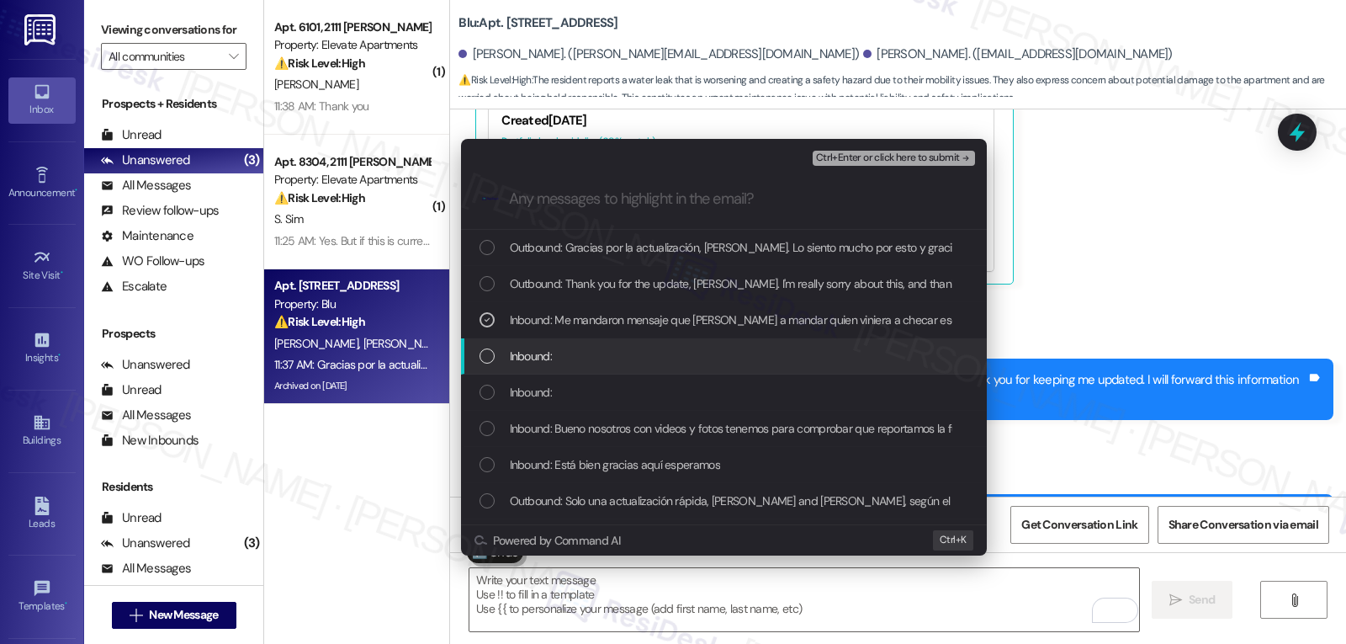
click at [489, 357] on div "List of options" at bounding box center [487, 355] width 15 height 15
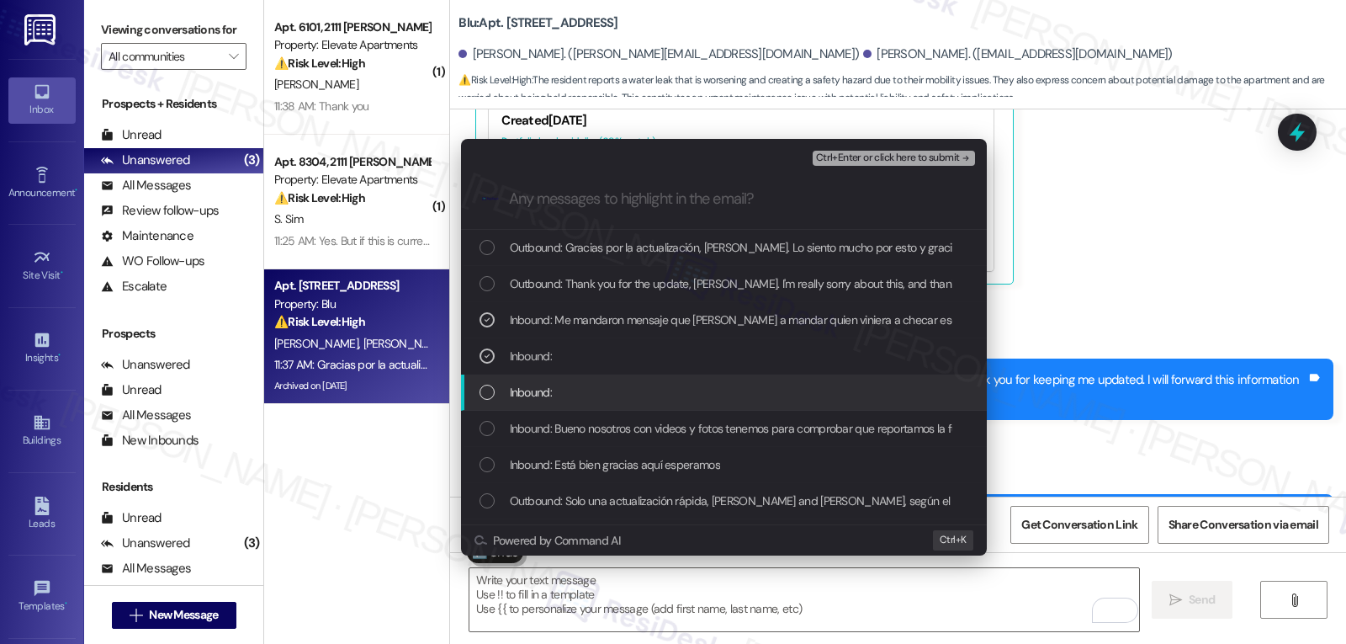
click at [486, 386] on div "List of options" at bounding box center [487, 392] width 15 height 15
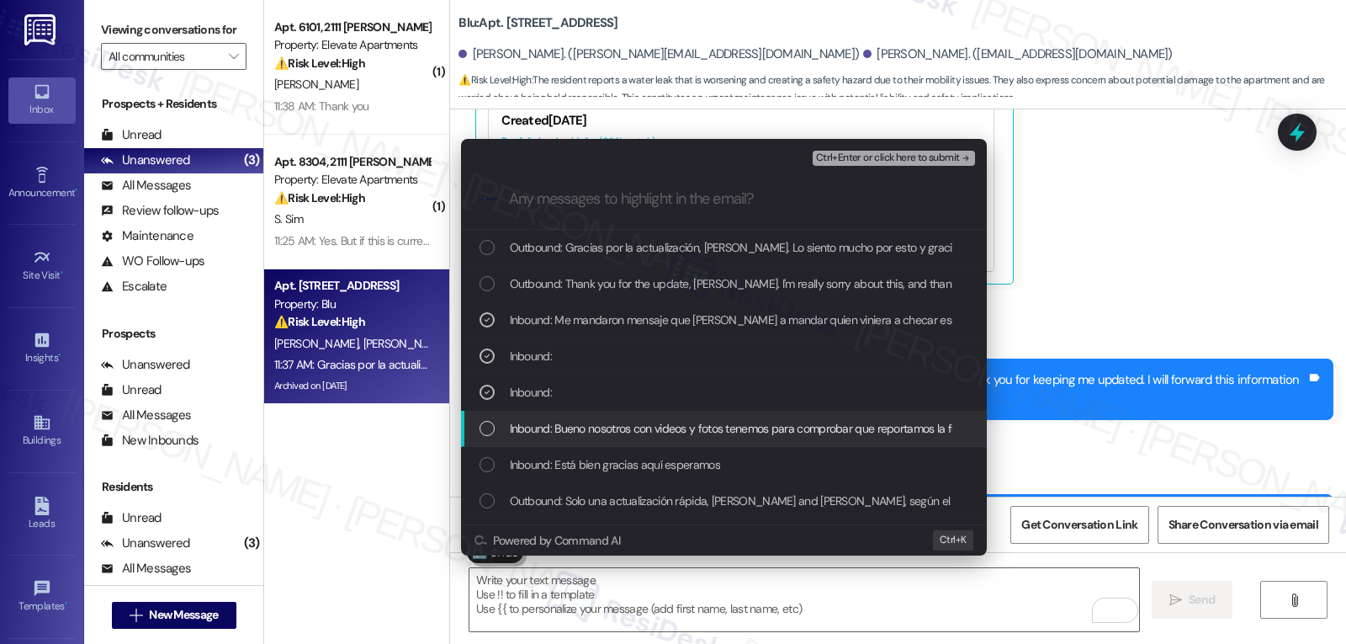
click at [483, 422] on div "List of options" at bounding box center [487, 428] width 15 height 15
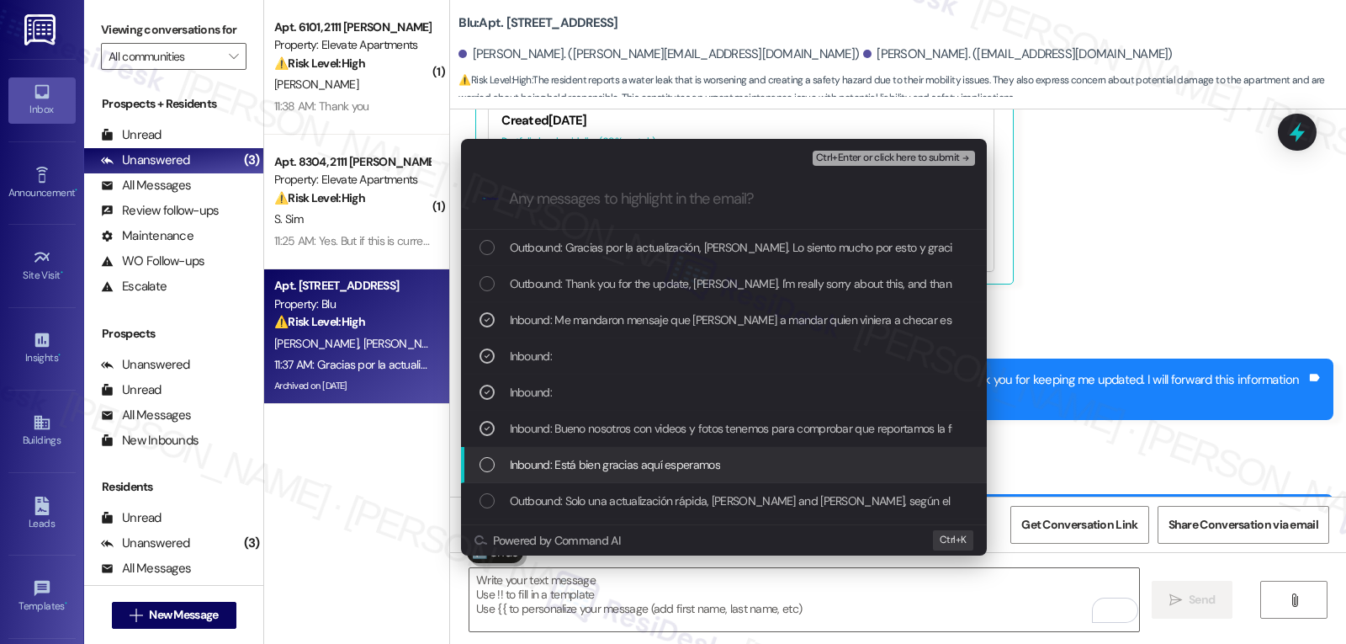
click at [501, 461] on div "Inbound: Está bien gracias aquí esperamos" at bounding box center [726, 464] width 492 height 19
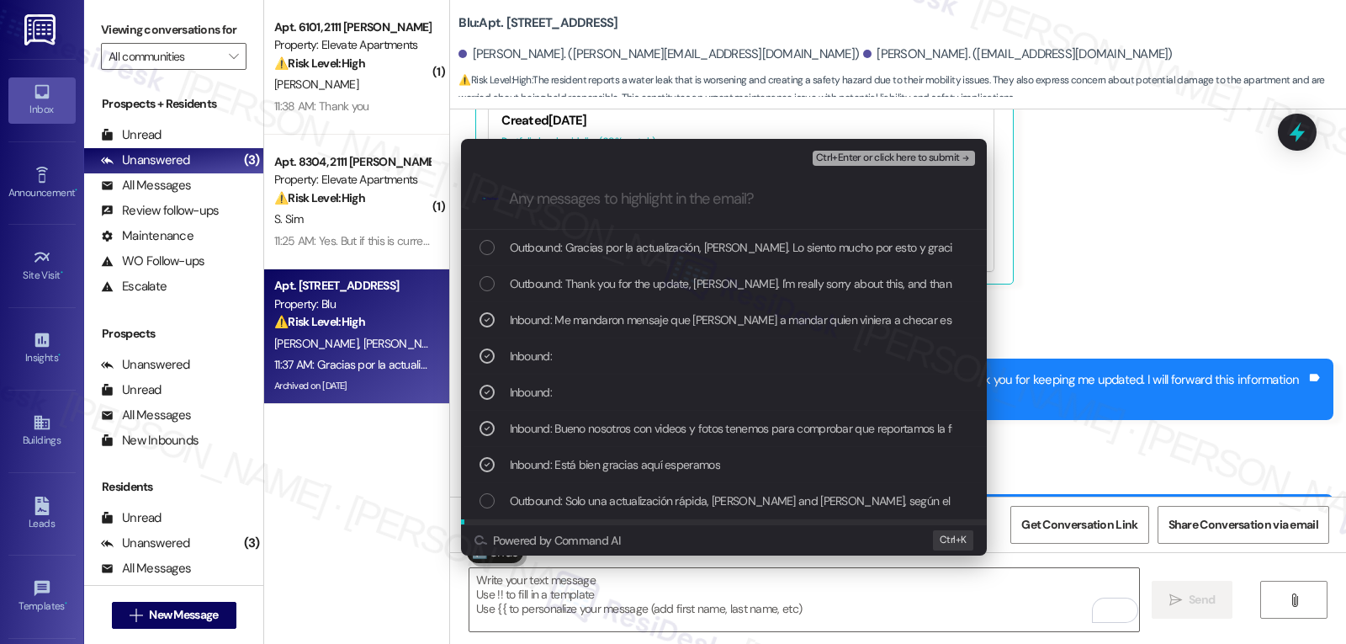
scroll to position [168, 0]
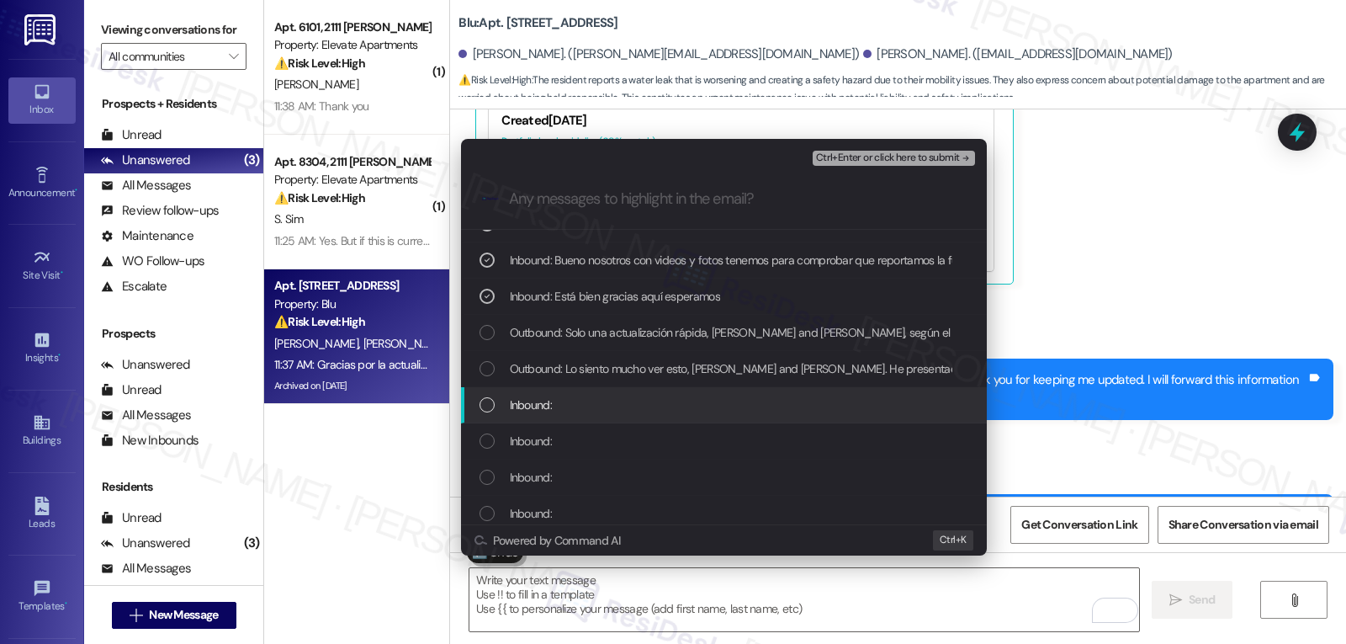
click at [486, 397] on div "List of options" at bounding box center [487, 404] width 15 height 15
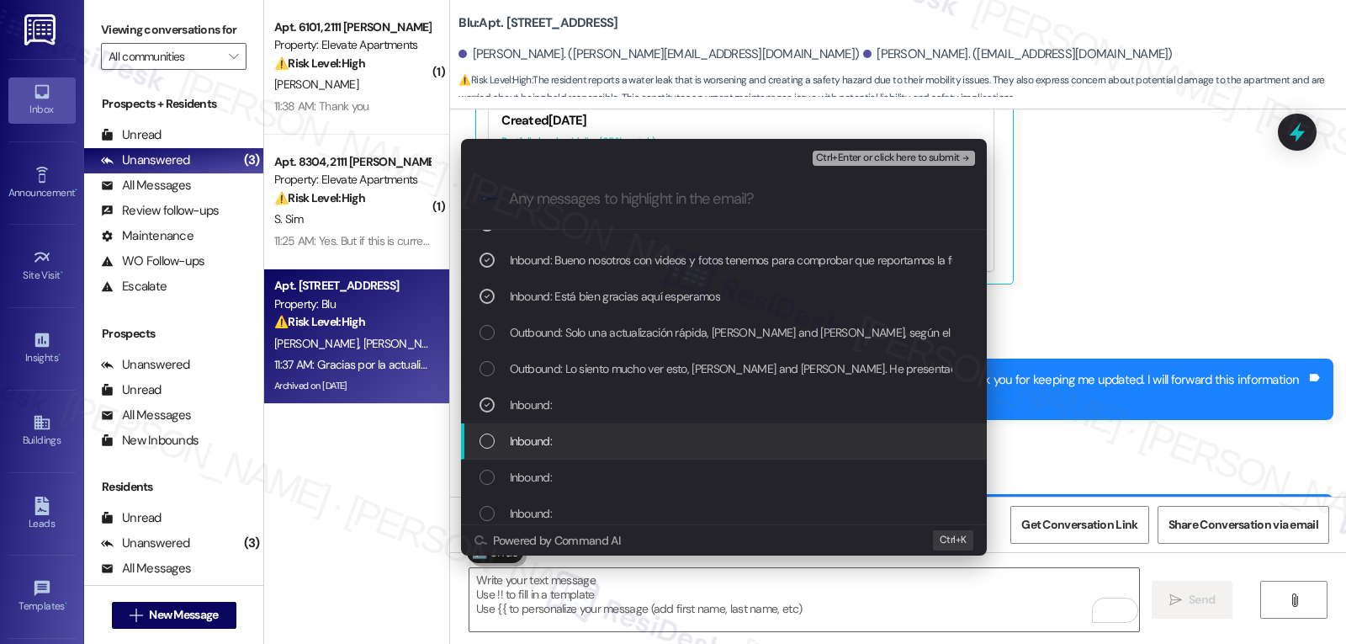
click at [489, 438] on div "List of options" at bounding box center [487, 440] width 15 height 15
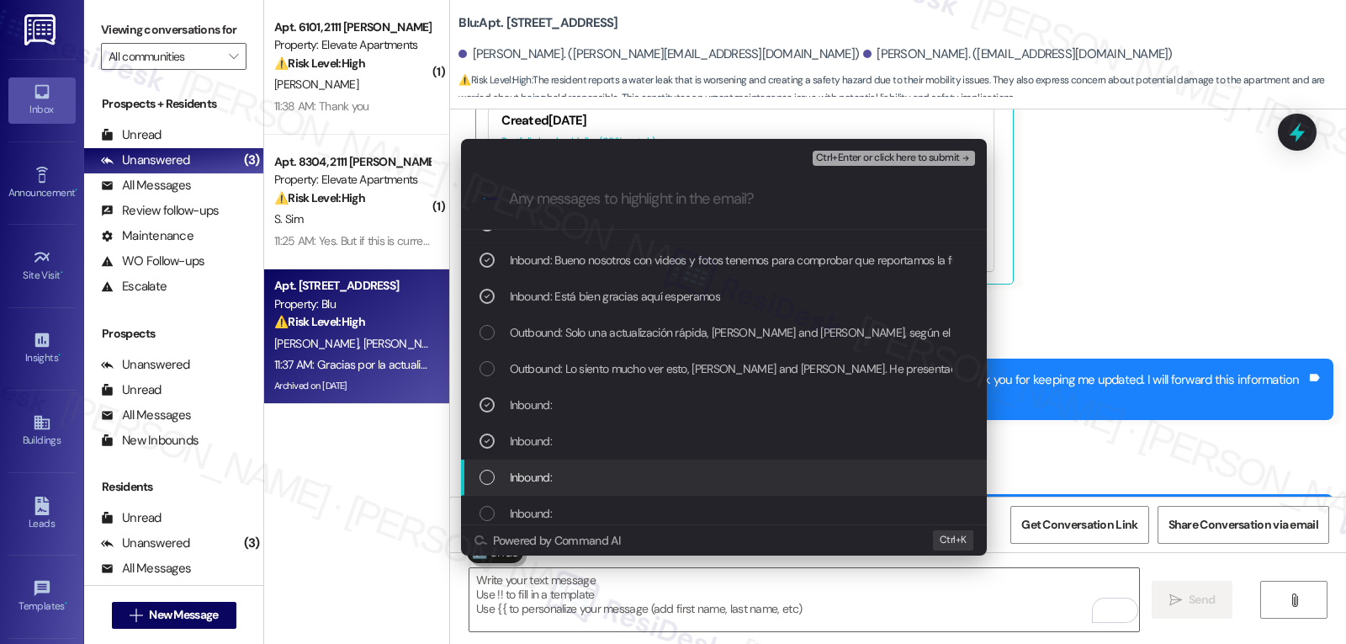
drag, startPoint x: 491, startPoint y: 475, endPoint x: 507, endPoint y: 475, distance: 16.9
click at [490, 475] on div "List of options" at bounding box center [487, 477] width 15 height 15
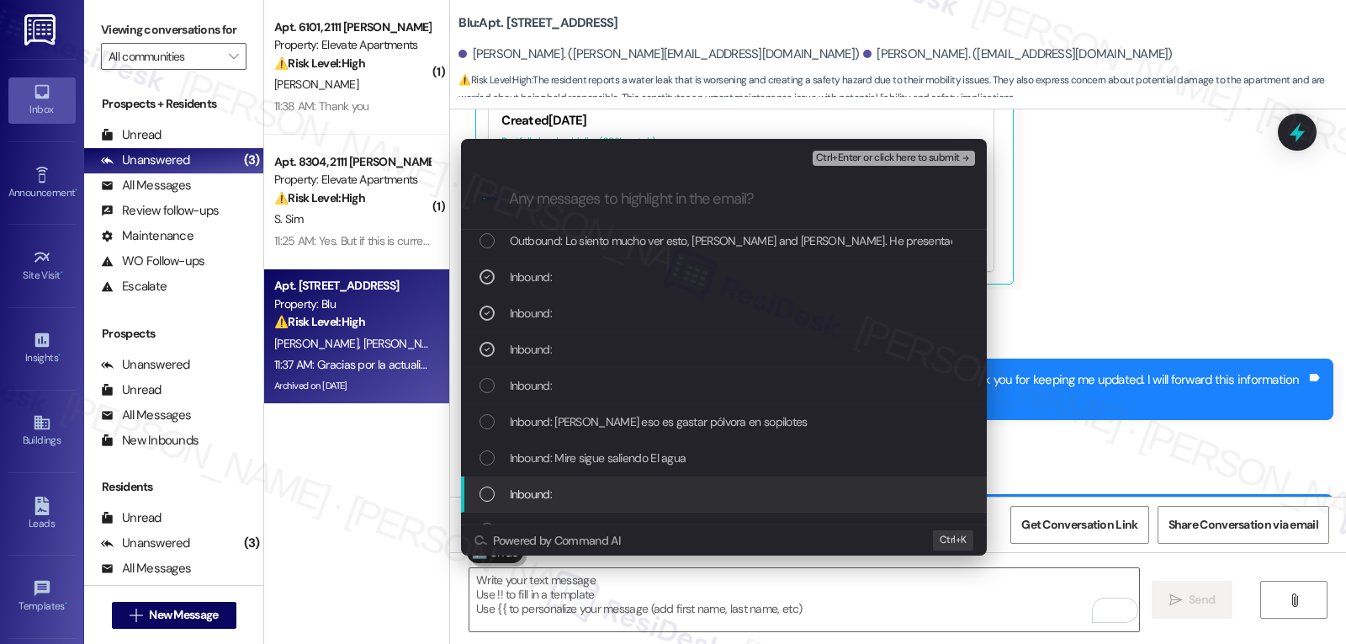
scroll to position [337, 0]
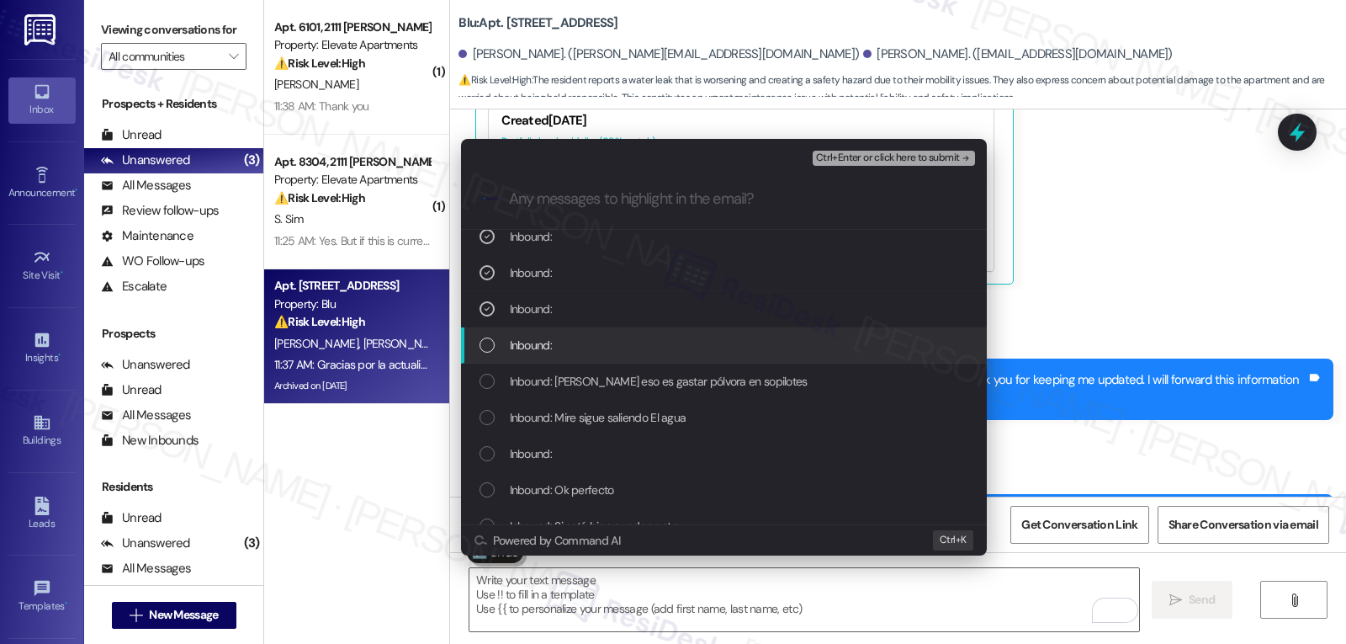
click at [489, 341] on div "List of options" at bounding box center [487, 344] width 15 height 15
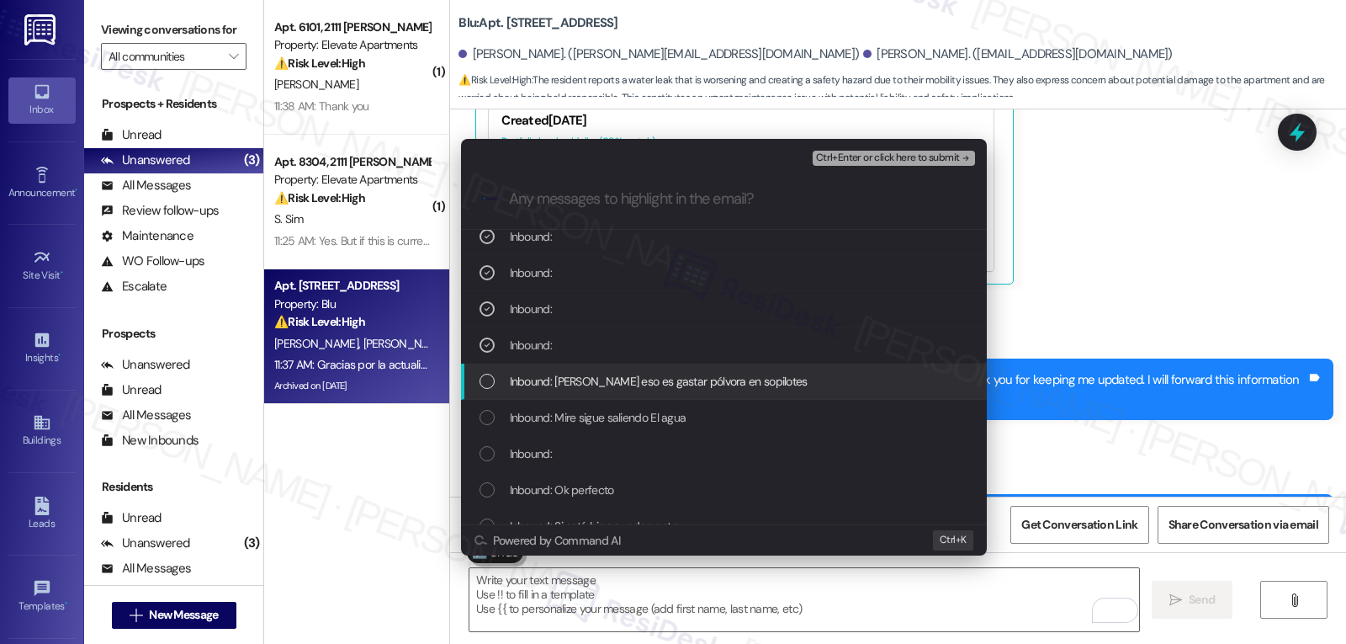
click at [482, 374] on div "List of options" at bounding box center [487, 381] width 15 height 15
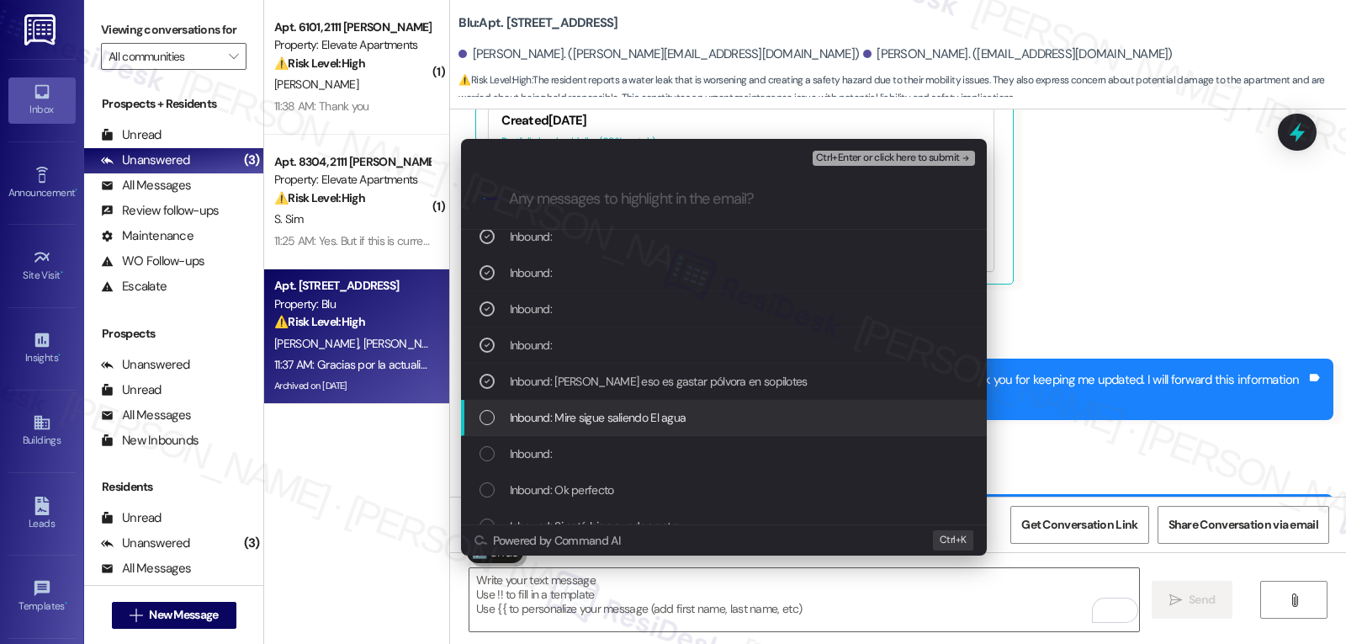
click at [491, 414] on div "List of options" at bounding box center [487, 417] width 15 height 15
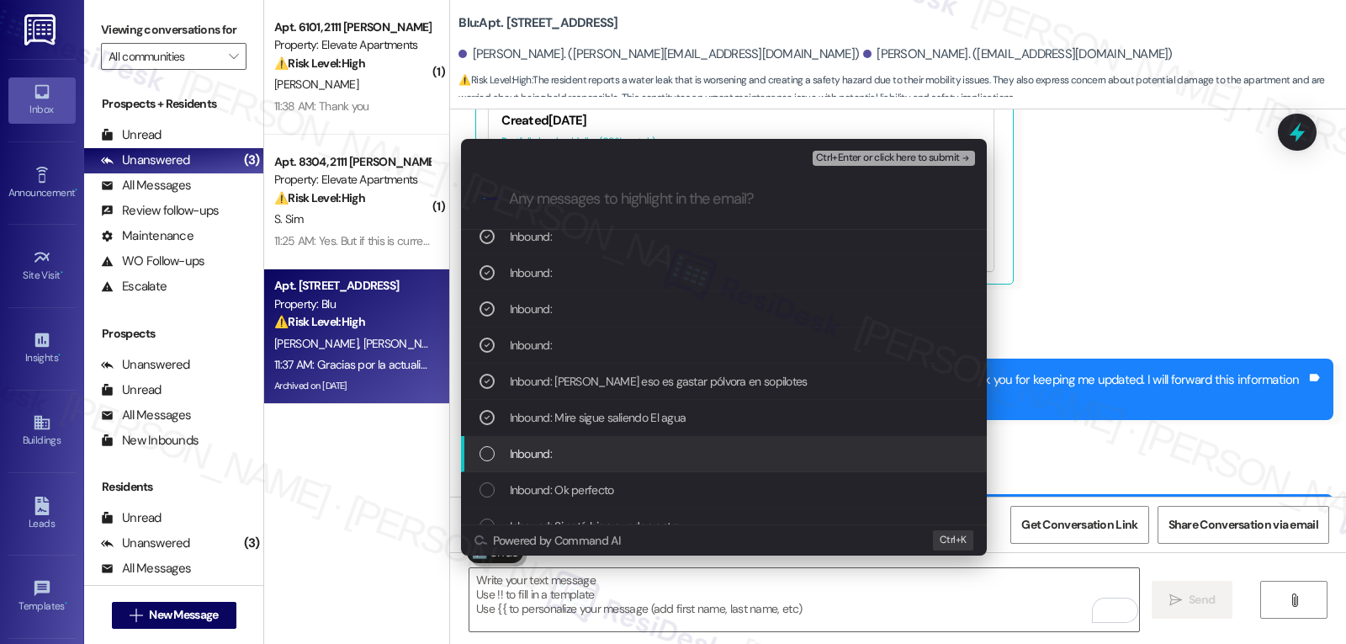
click at [487, 446] on div "Inbound:" at bounding box center [726, 453] width 492 height 19
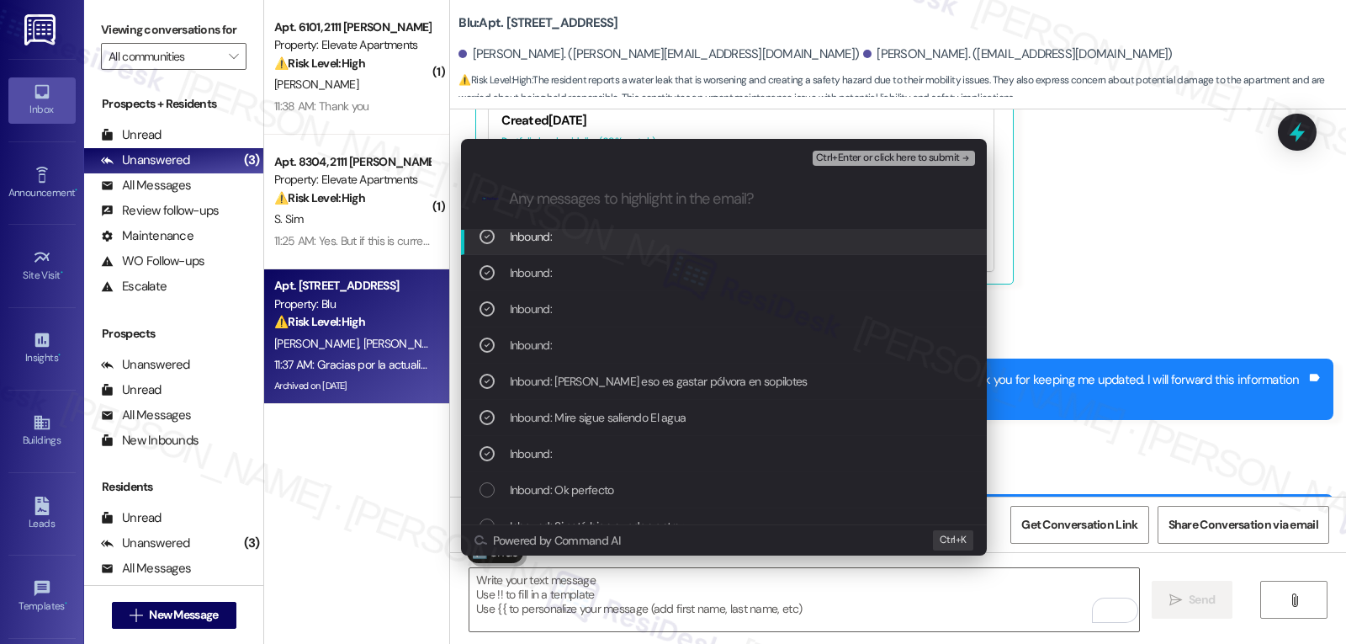
click at [913, 162] on span "Ctrl+Enter or click here to submit" at bounding box center [888, 158] width 144 height 12
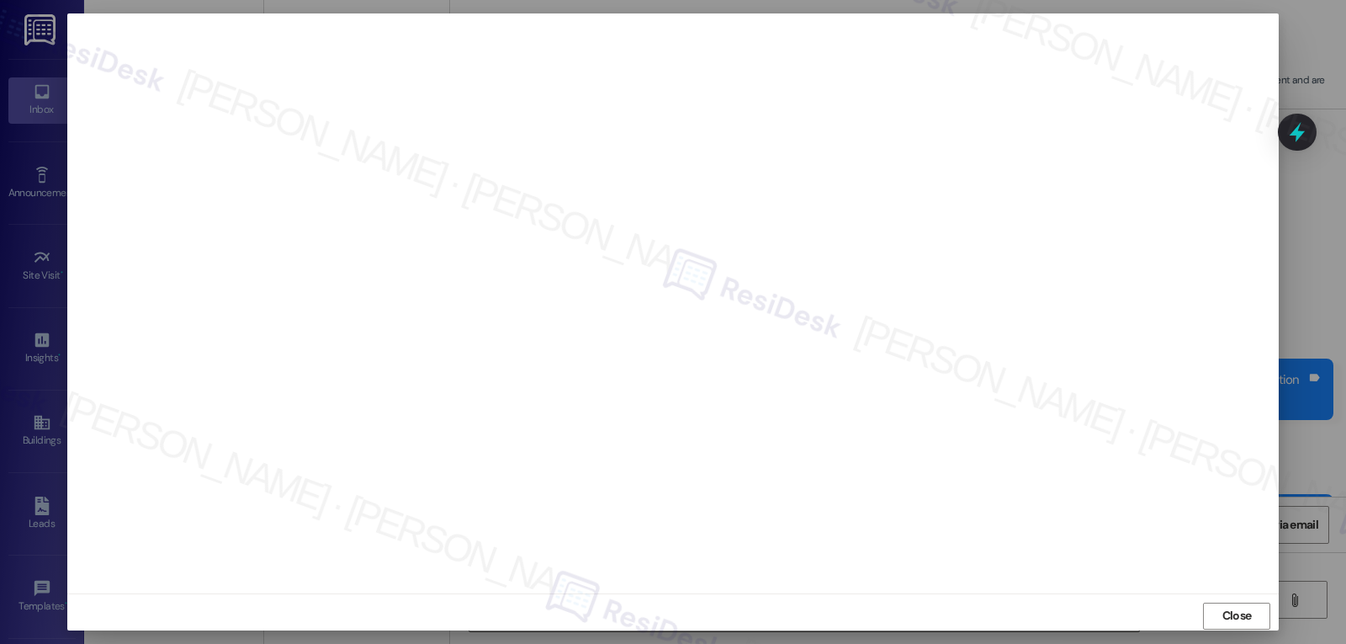
scroll to position [8, 0]
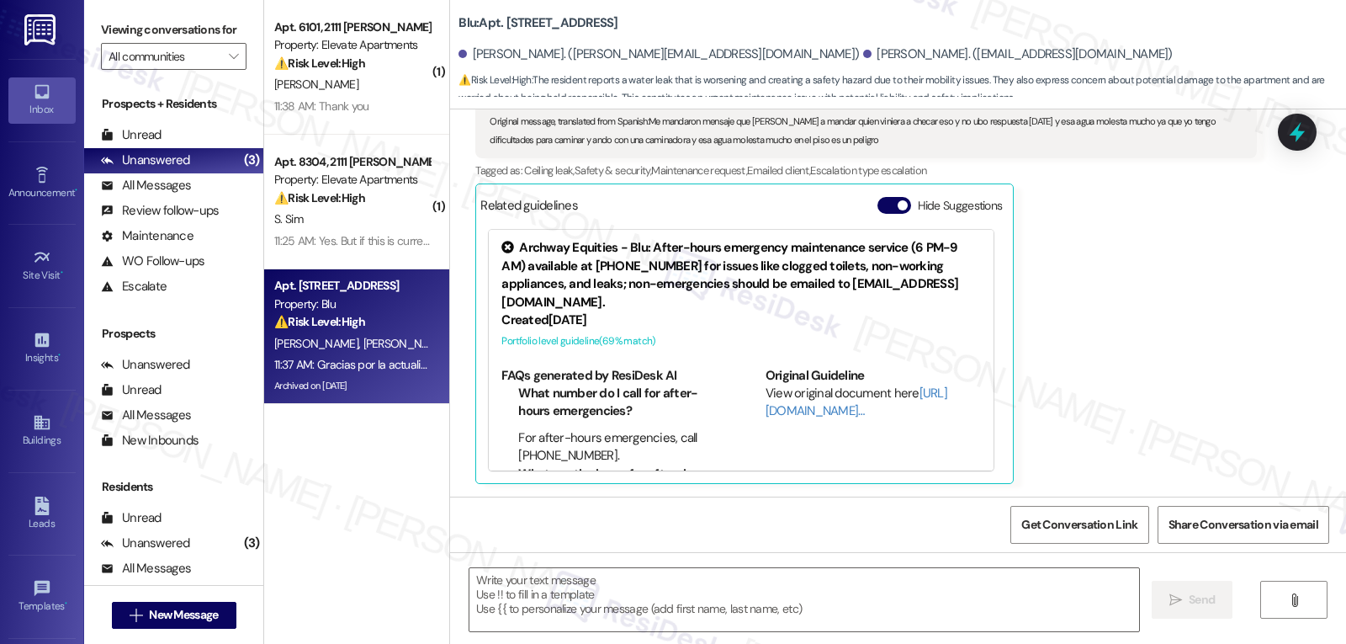
type textarea "Fetching suggested responses. Please feel free to read through the conversation…"
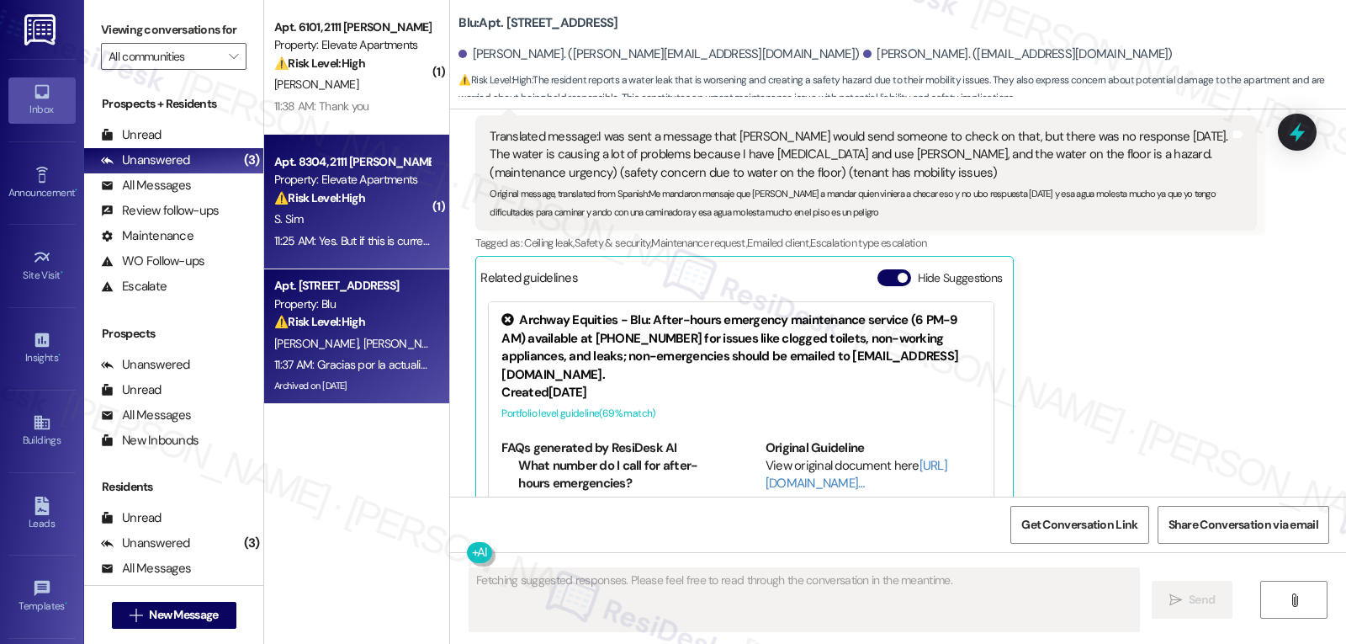
click at [321, 193] on strong "⚠️ Risk Level: High" at bounding box center [319, 197] width 91 height 15
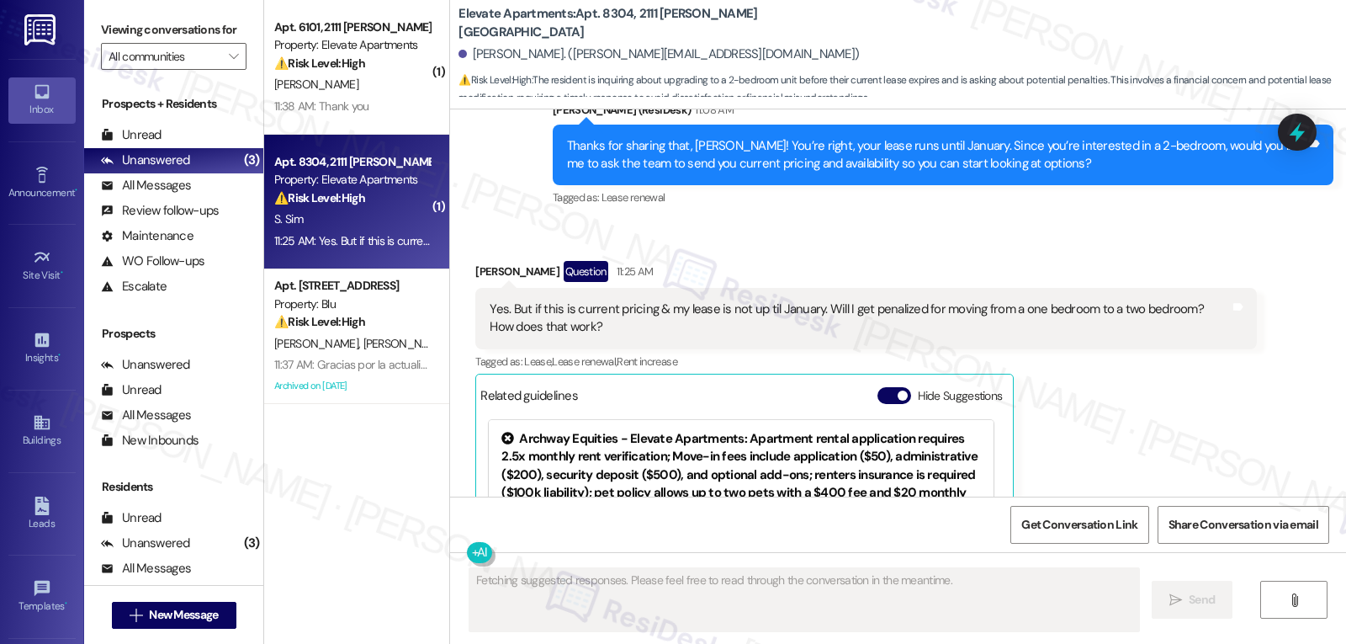
scroll to position [7144, 0]
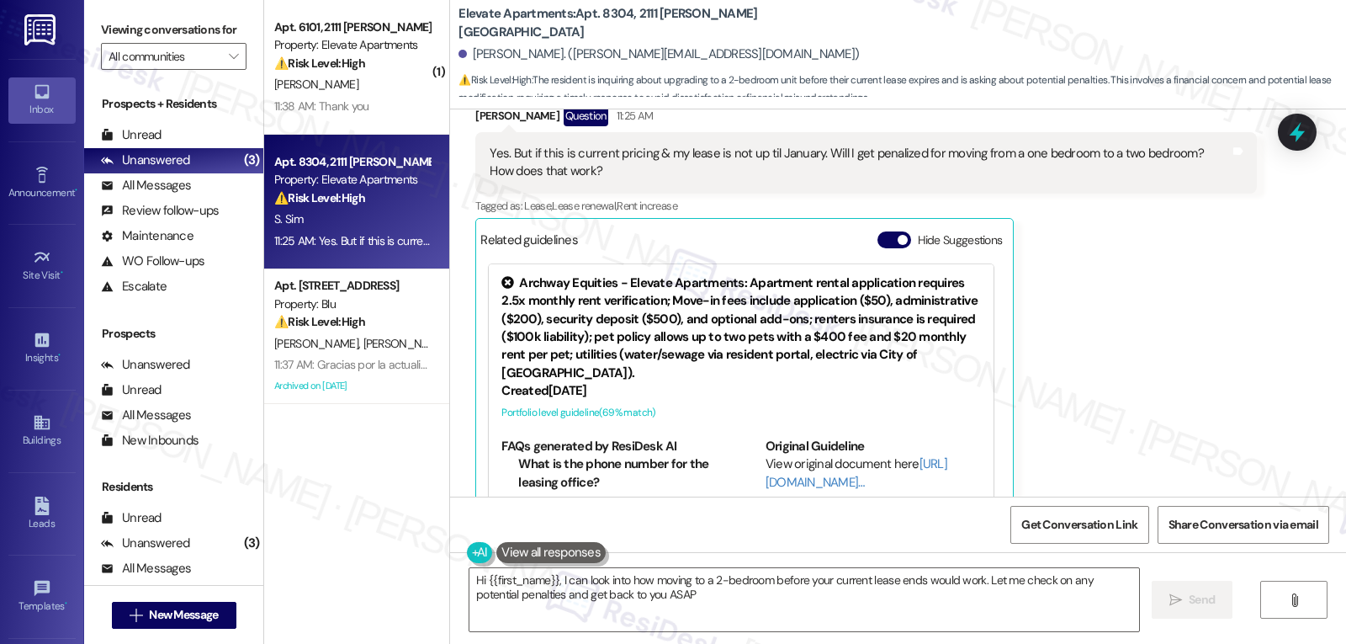
type textarea "Hi {{first_name}}, I can look into how moving to a 2-bedroom before your curren…"
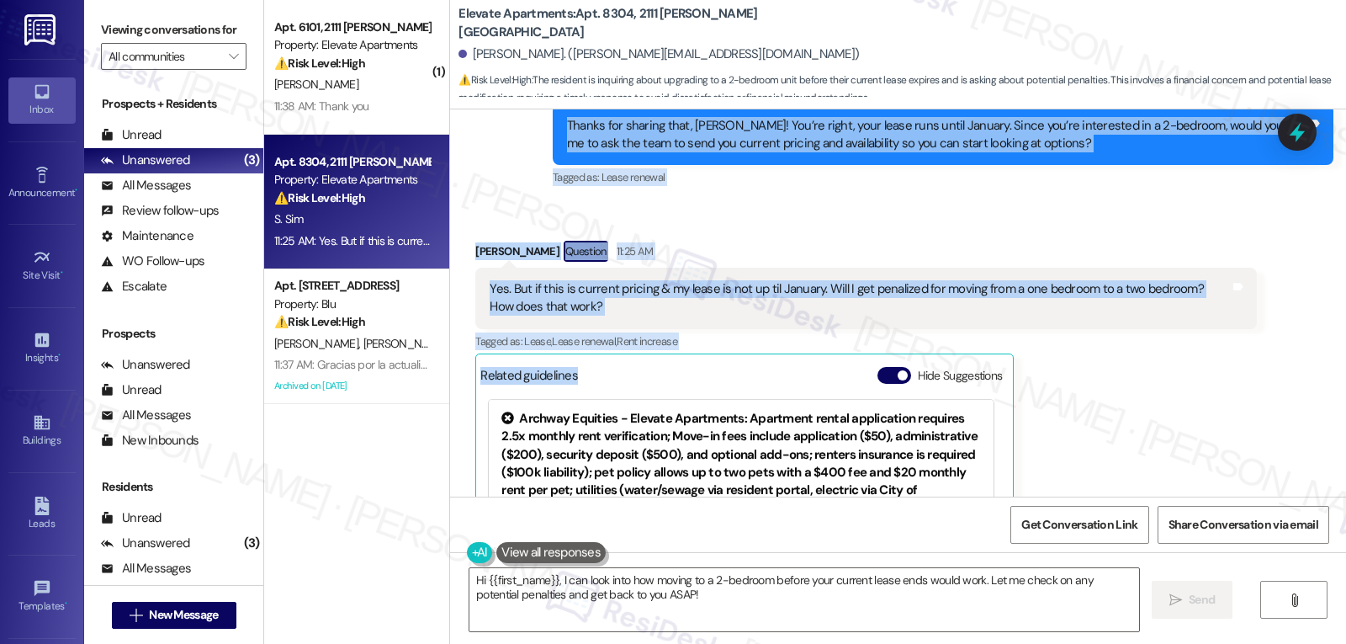
scroll to position [6976, 0]
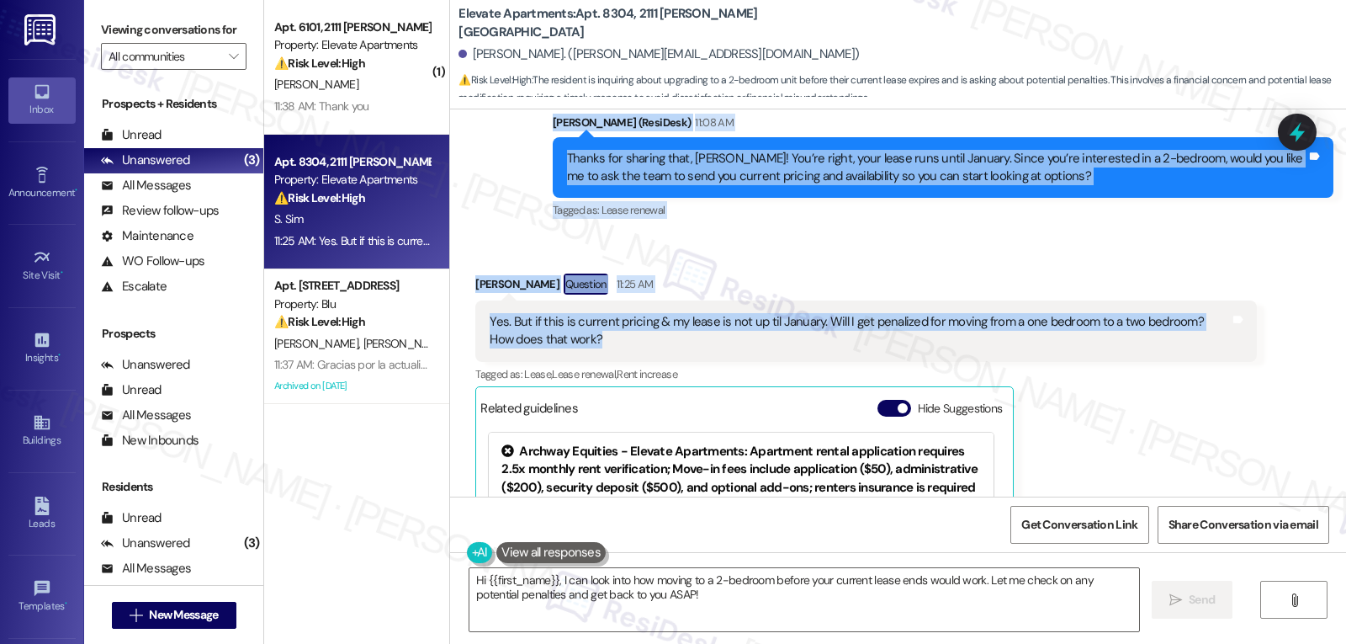
copy div "Loremips Dolorsita Consec Adipiscin el 48:78 SE Doeiu, temp incid ut labor etdo…"
drag, startPoint x: 540, startPoint y: 149, endPoint x: 741, endPoint y: 314, distance: 259.5
click at [741, 314] on div "Lease started [DATE] 7:00 PM Survey, sent via SMS Residesk Automated Survey [DA…" at bounding box center [898, 302] width 896 height 387
click at [762, 273] on div "[PERSON_NAME] Sim Question 11:25 AM" at bounding box center [865, 286] width 781 height 27
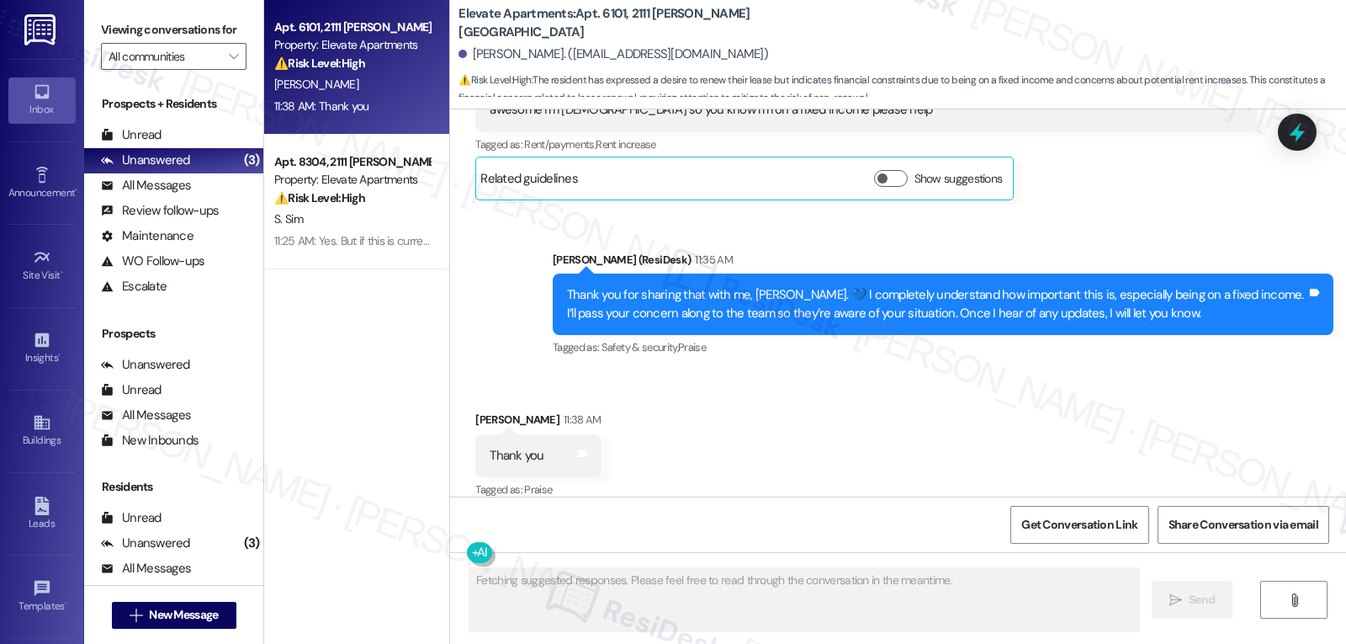
scroll to position [1775, 0]
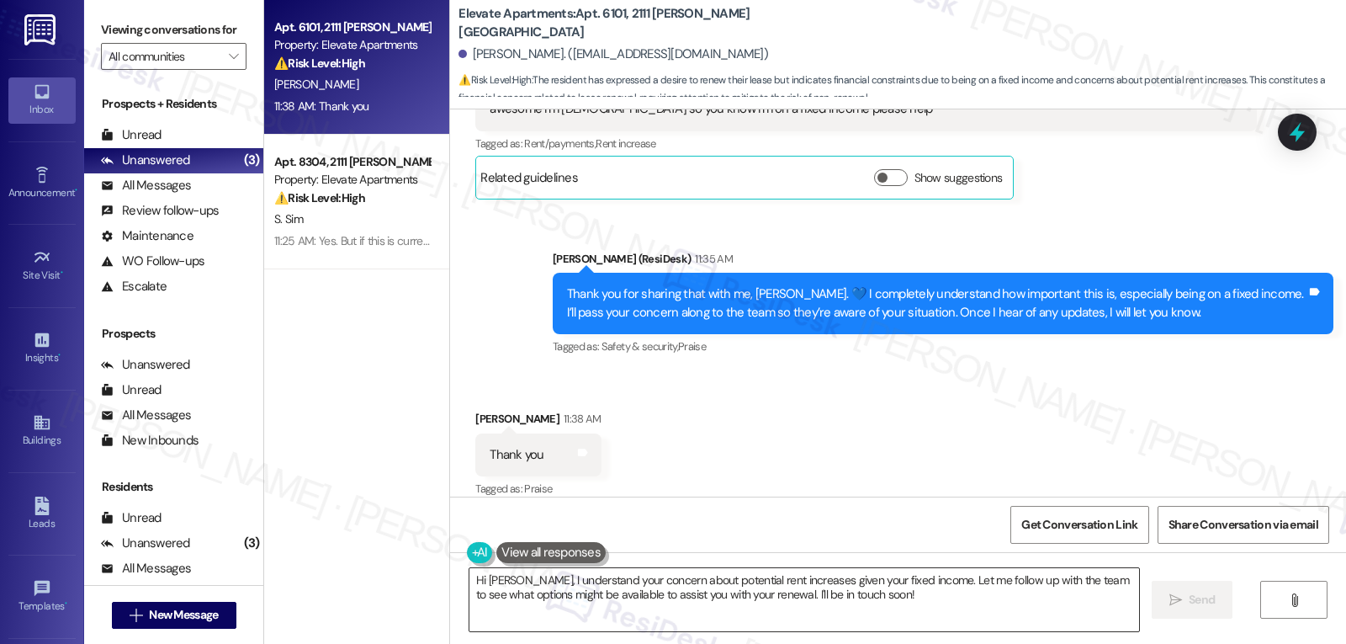
click at [569, 605] on textarea "Hi [PERSON_NAME], I understand your concern about potential rent increases give…" at bounding box center [805, 599] width 670 height 63
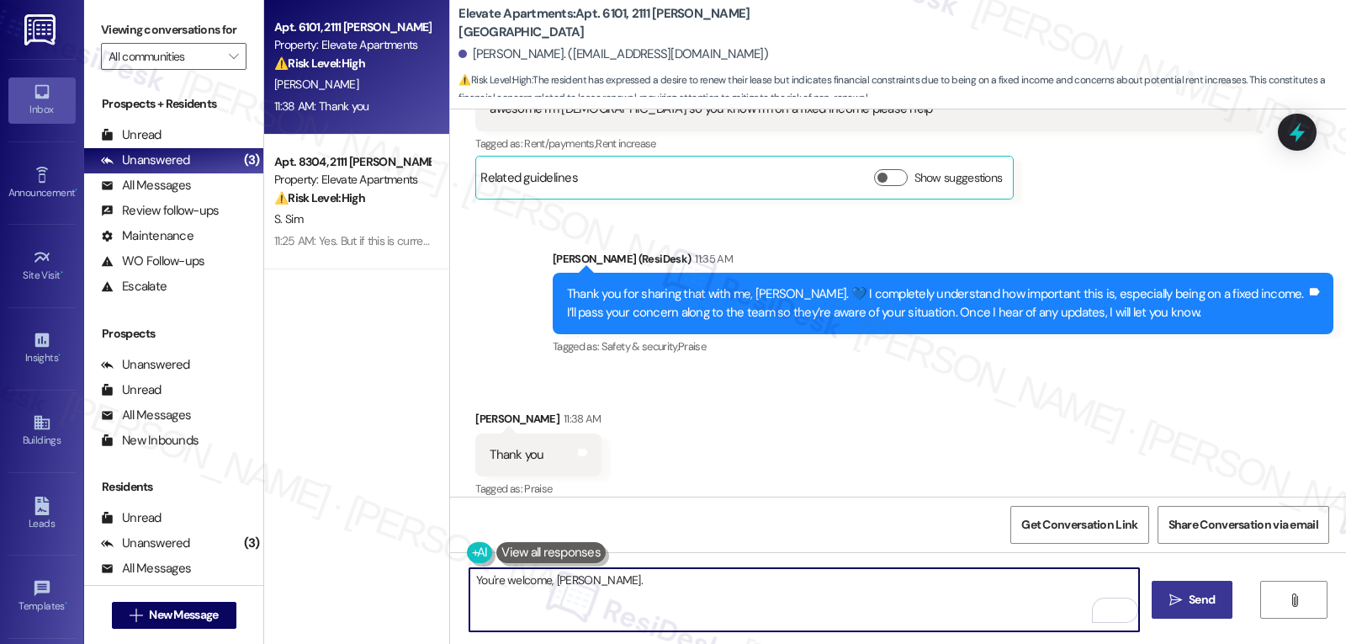
type textarea "You're welcome, [PERSON_NAME]."
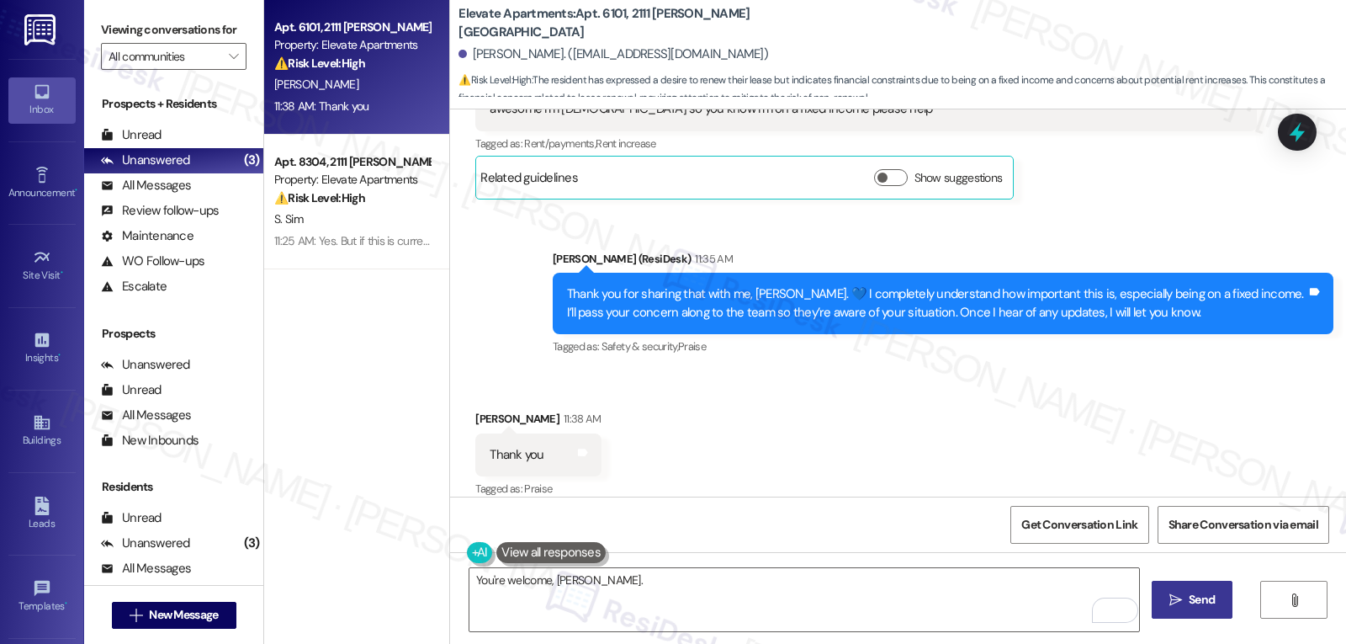
click at [1173, 592] on span " Send" at bounding box center [1192, 600] width 53 height 18
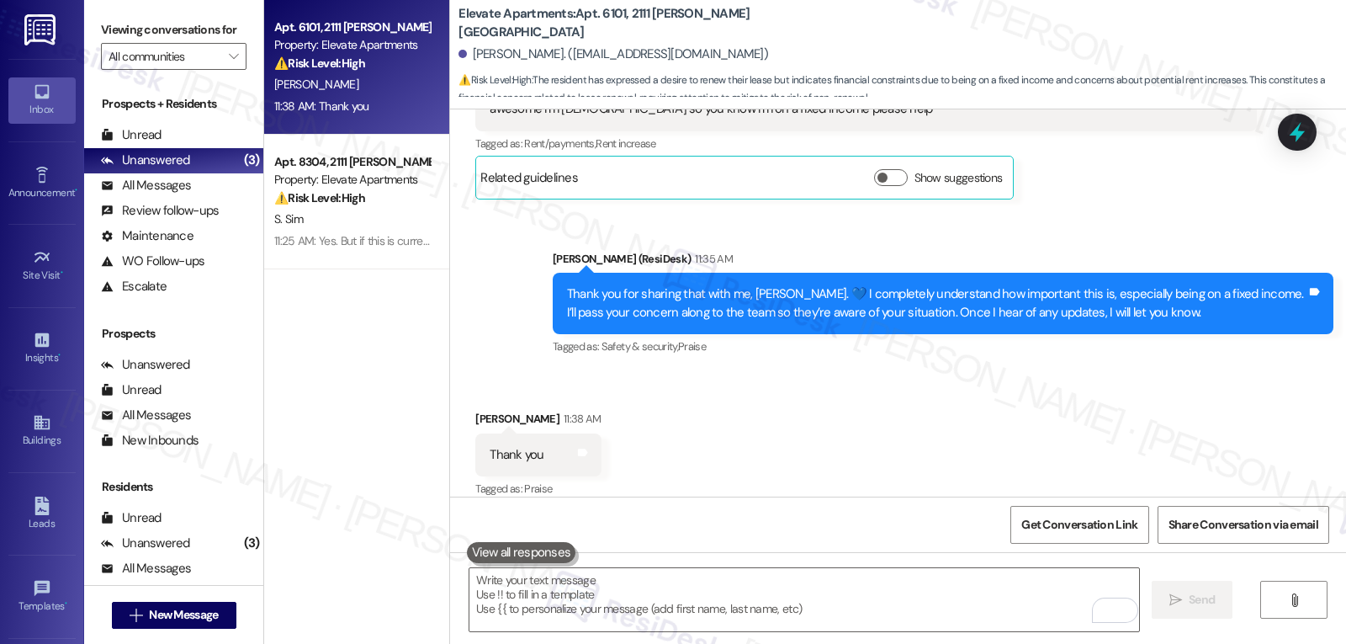
scroll to position [1774, 0]
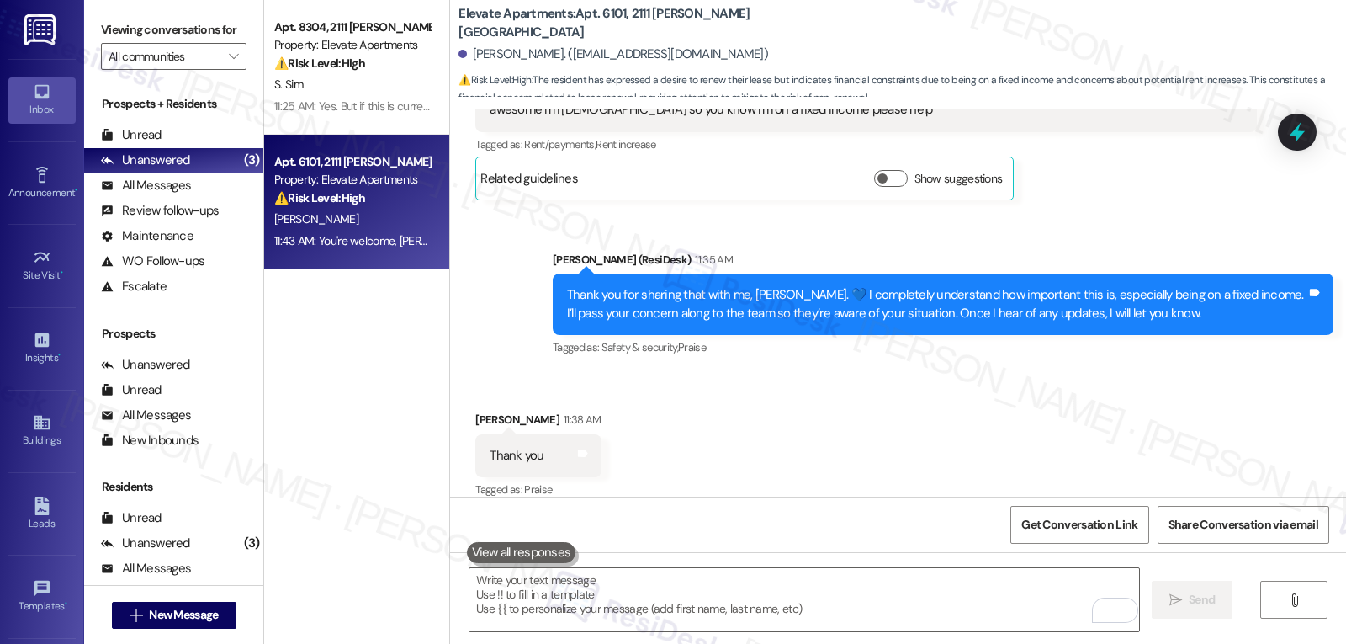
click at [371, 105] on div "11:25 AM: Yes. But if this is current pricing & my lease is not up til January.…" at bounding box center [676, 105] width 804 height 15
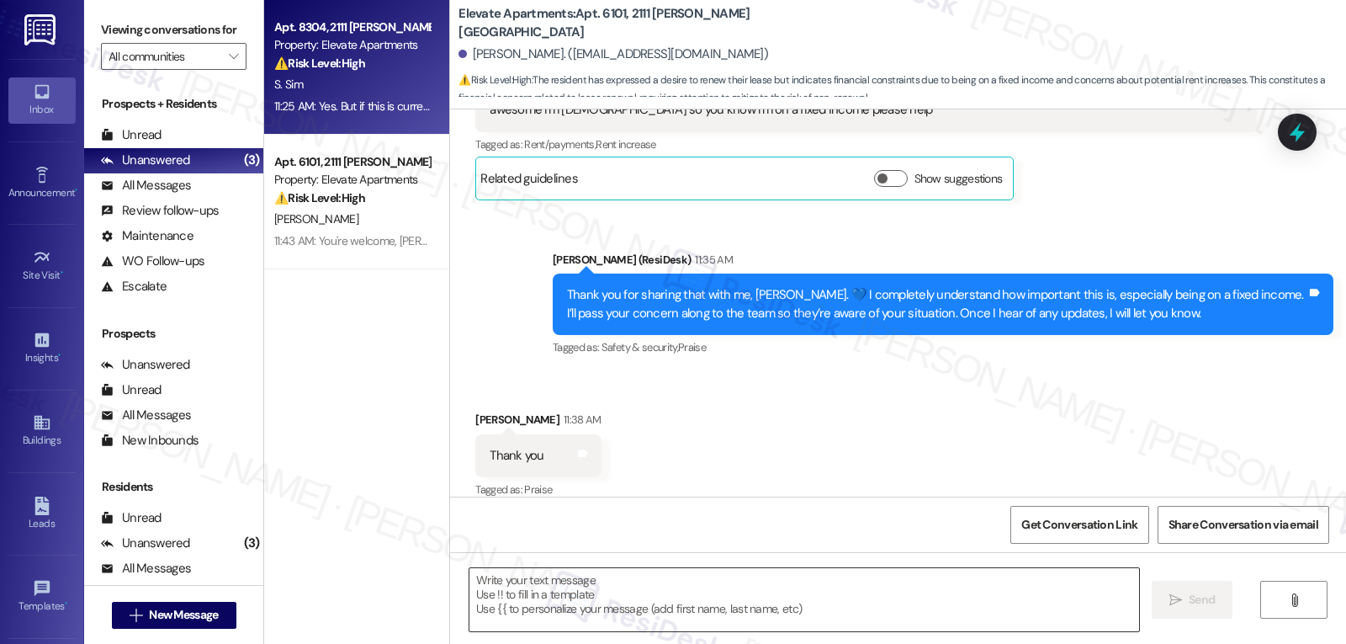
type textarea "Fetching suggested responses. Please feel free to read through the conversation…"
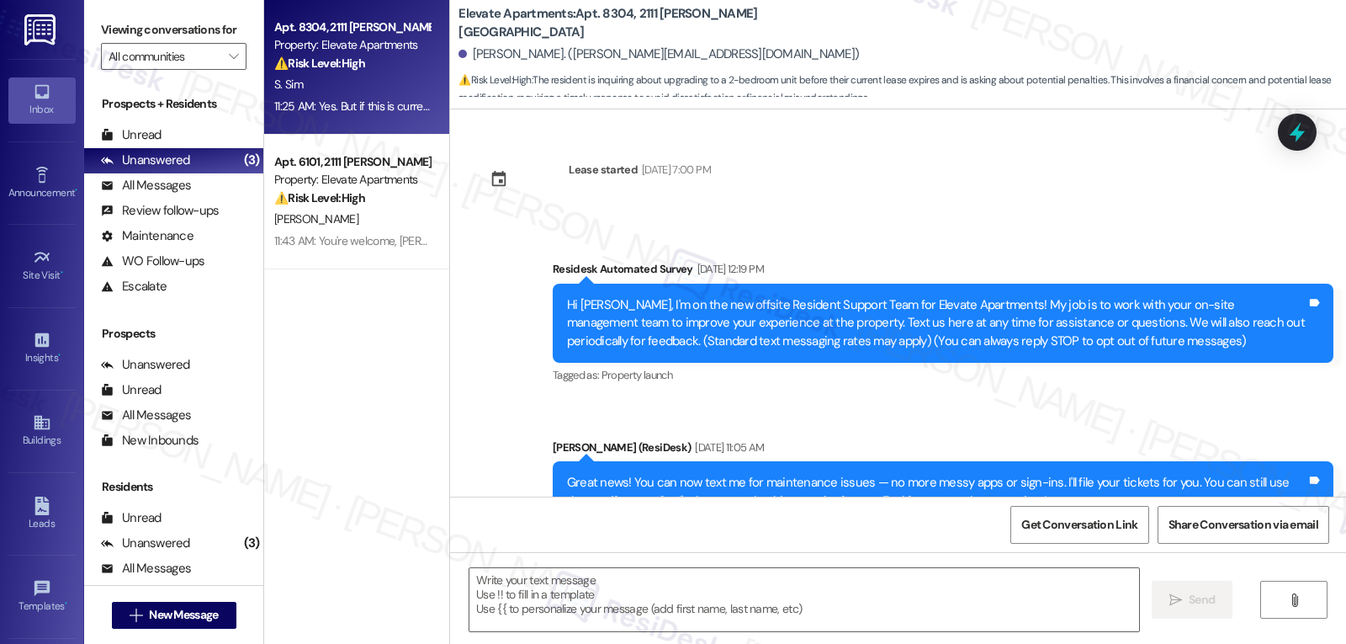
scroll to position [7144, 0]
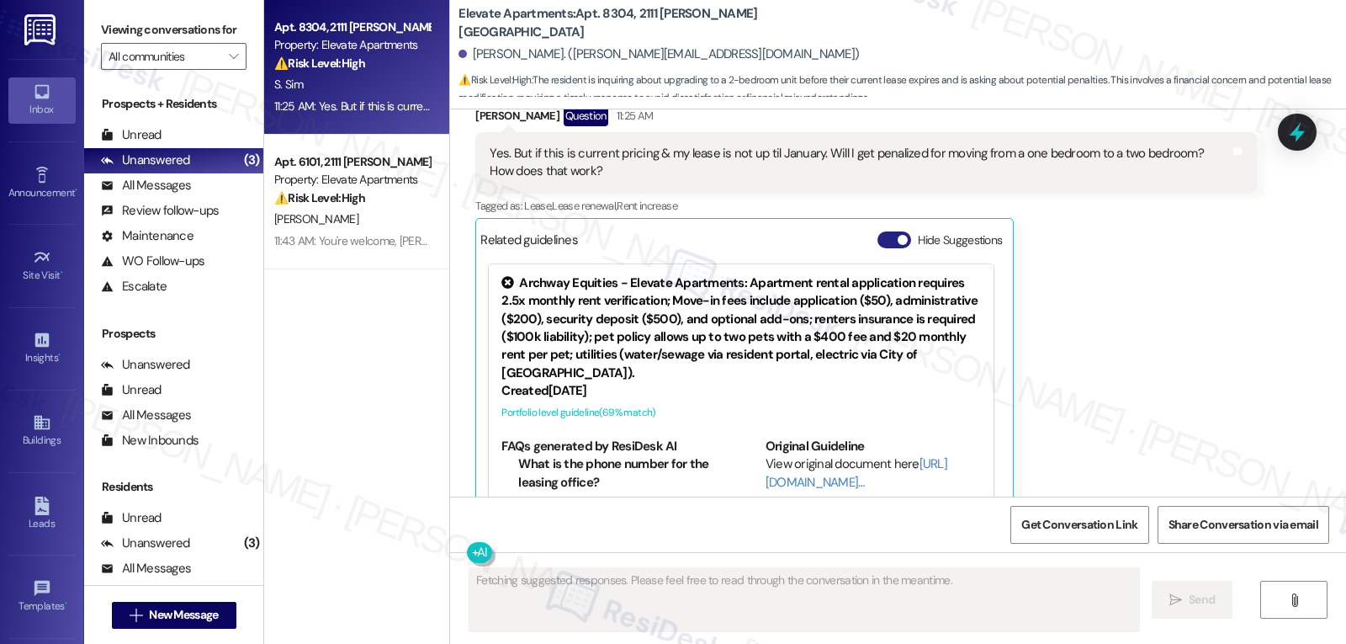
click at [878, 231] on button "Hide Suggestions" at bounding box center [895, 239] width 34 height 17
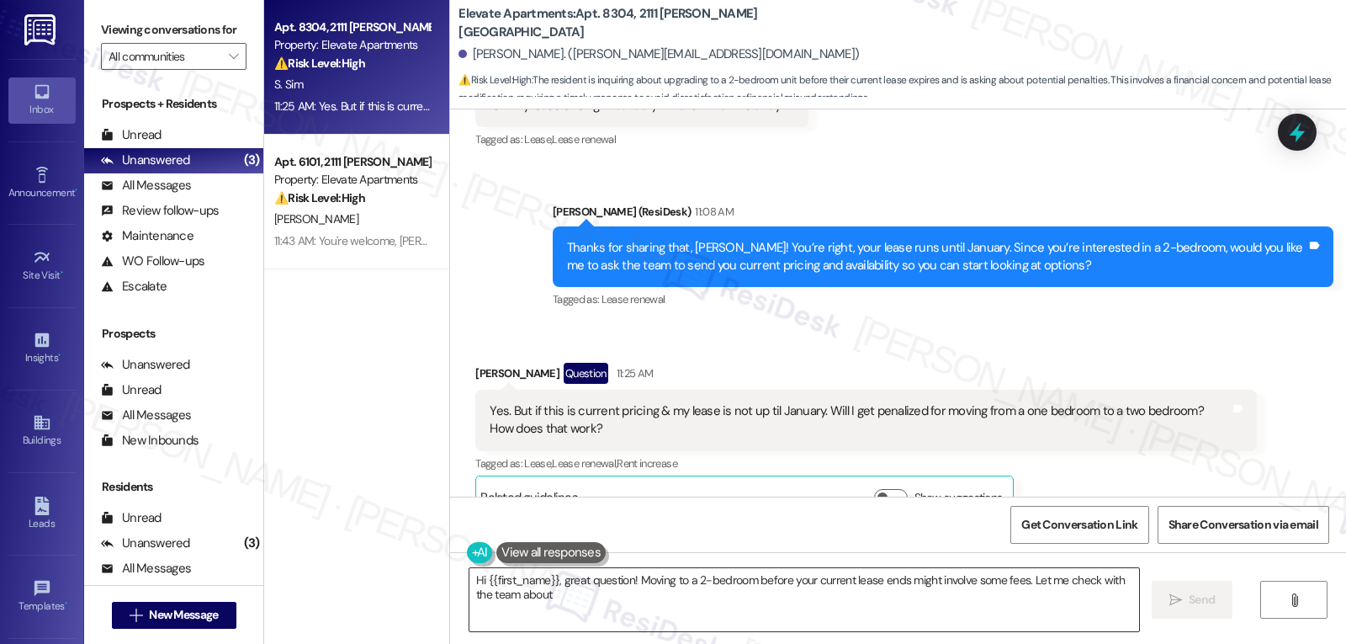
click at [621, 587] on textarea "Hi {{first_name}}, great question! Moving to a 2-bedroom before your current le…" at bounding box center [805, 599] width 670 height 63
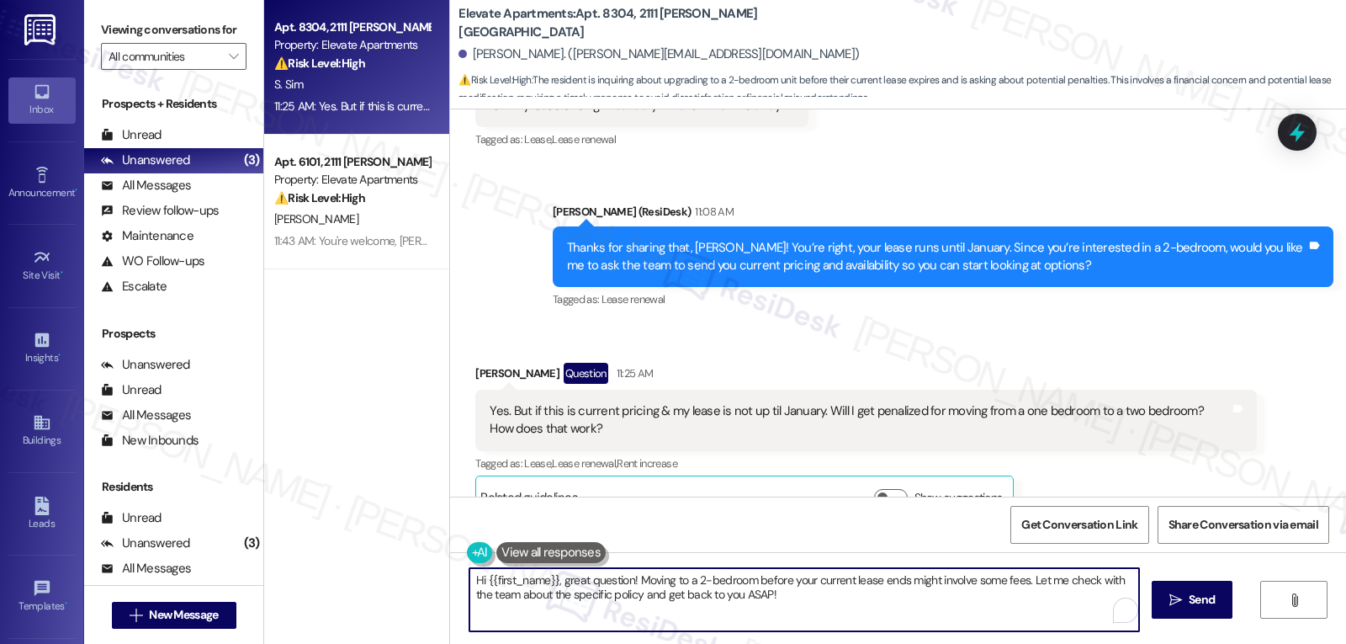
paste textarea "Great question, [PERSON_NAME]! Moving to a different floor plan before your lea…"
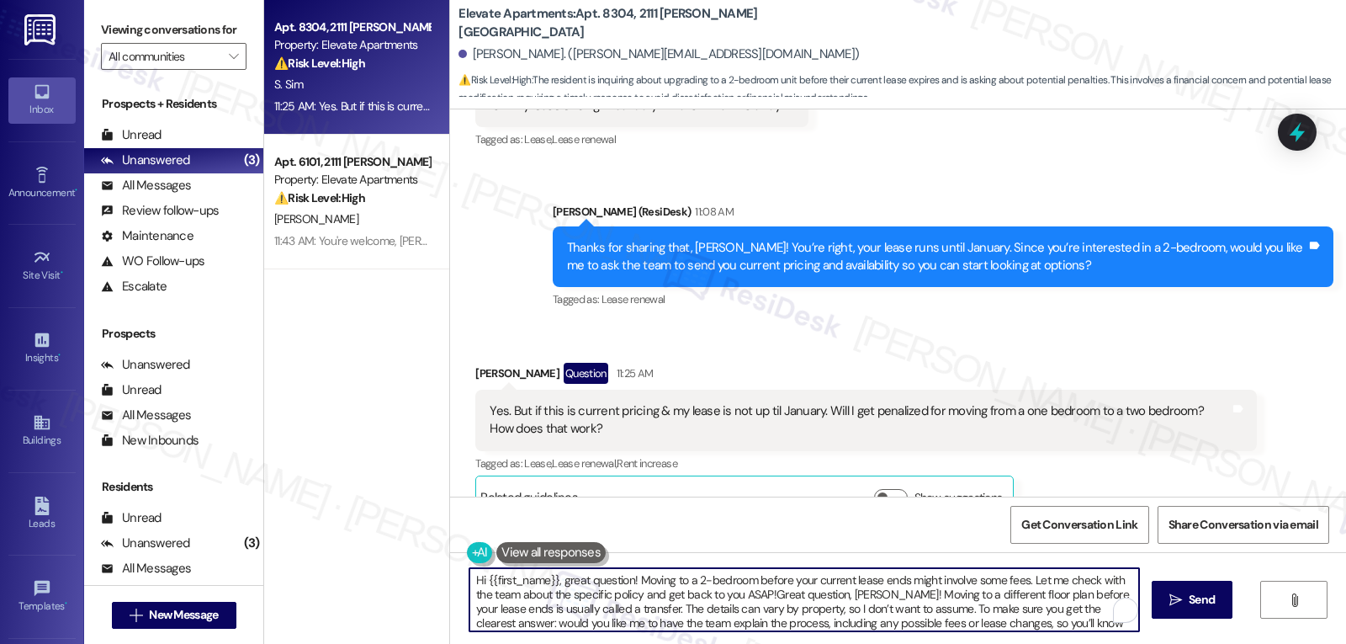
scroll to position [14, 0]
paste textarea "To enrich screen reader interactions, please activate Accessibility in Grammarl…"
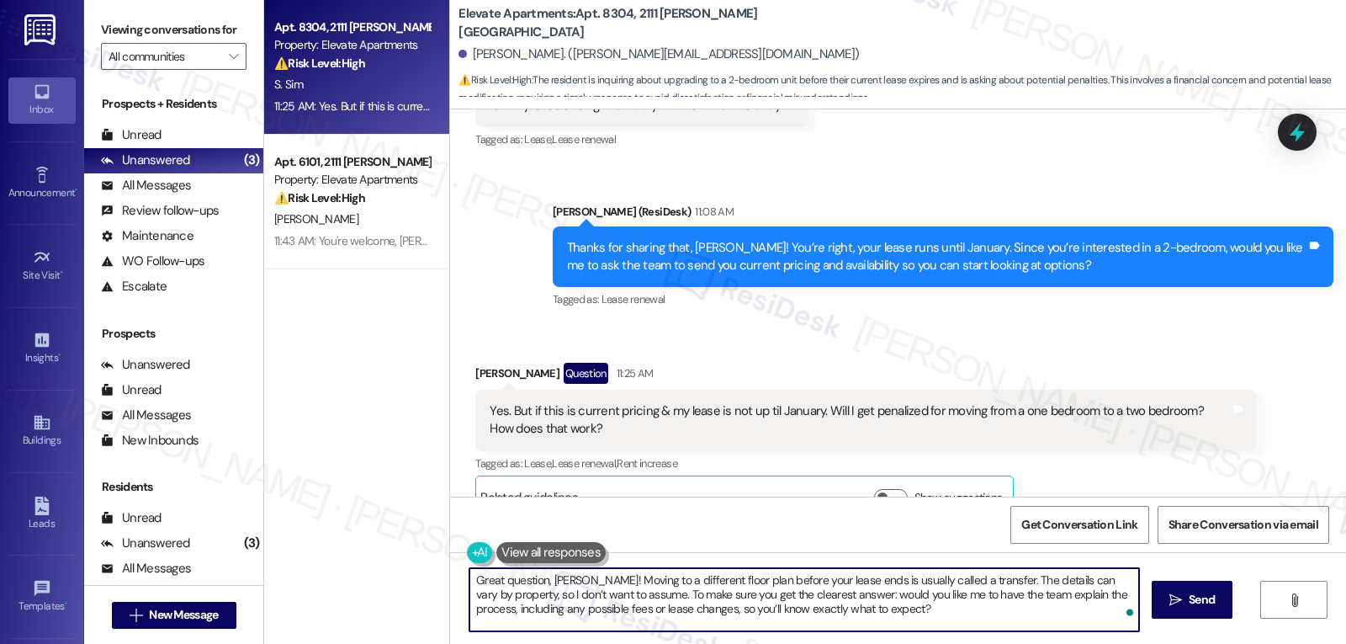
scroll to position [0, 0]
click at [847, 612] on textarea "Great question, [PERSON_NAME]! Moving to a different floor plan before your lea…" at bounding box center [805, 599] width 670 height 63
type textarea "Great question, [PERSON_NAME]! Moving to a different floor plan before your lea…"
click at [1208, 602] on span "Send" at bounding box center [1202, 600] width 26 height 18
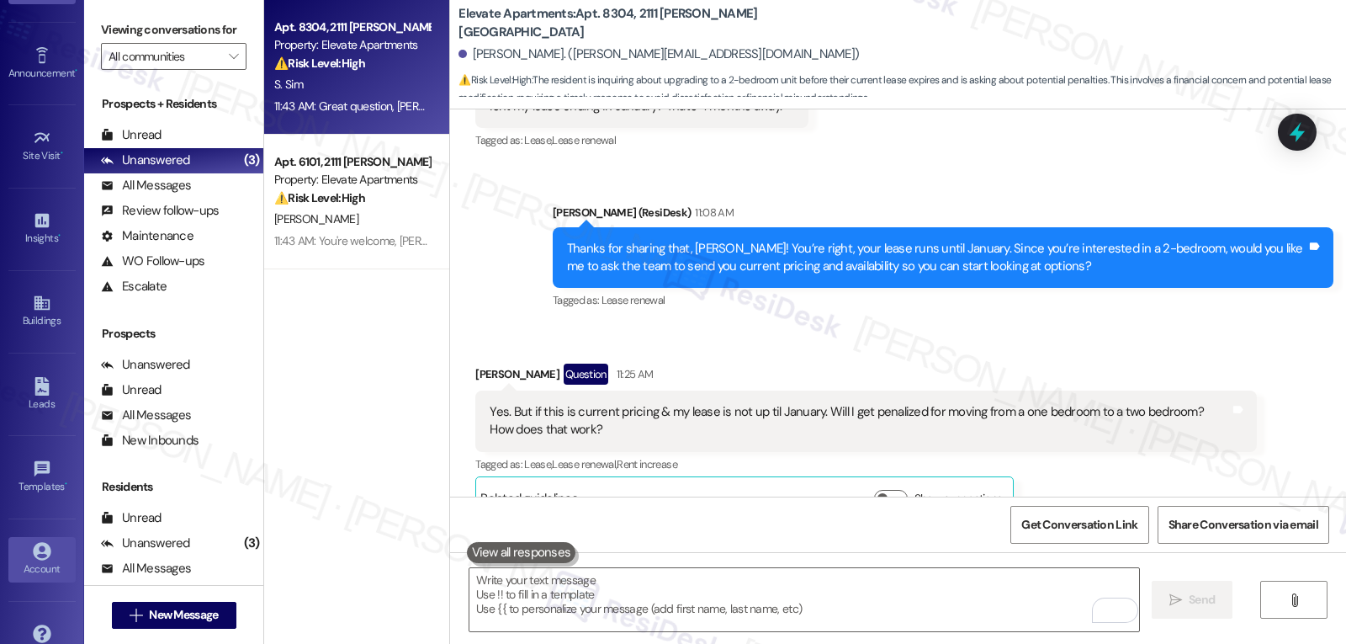
scroll to position [159, 0]
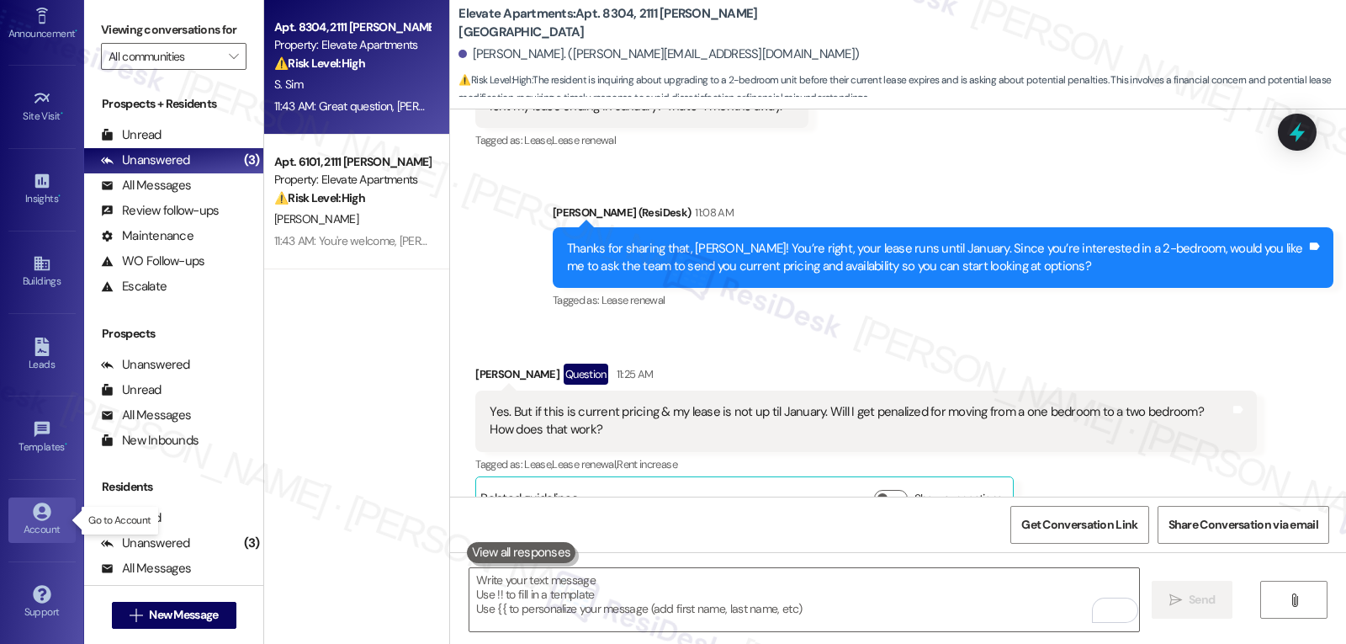
click at [50, 540] on link "Account" at bounding box center [41, 519] width 67 height 45
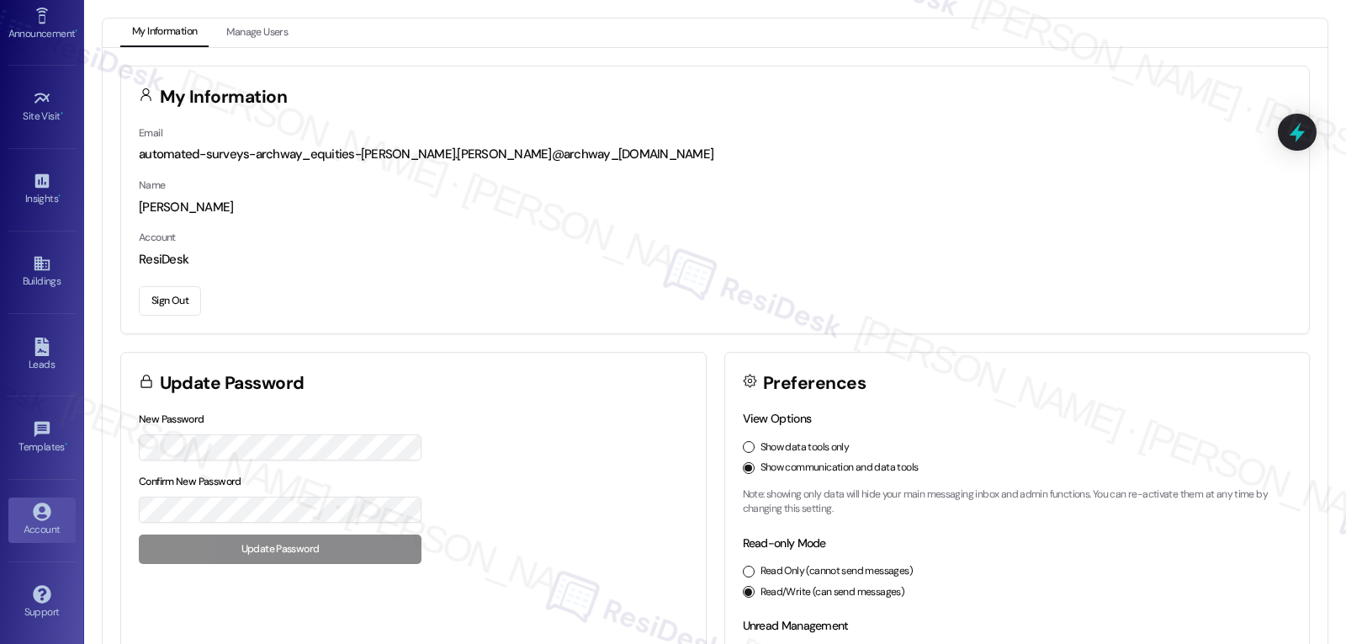
drag, startPoint x: 173, startPoint y: 303, endPoint x: 196, endPoint y: 281, distance: 31.5
click at [173, 301] on button "Sign Out" at bounding box center [170, 300] width 62 height 29
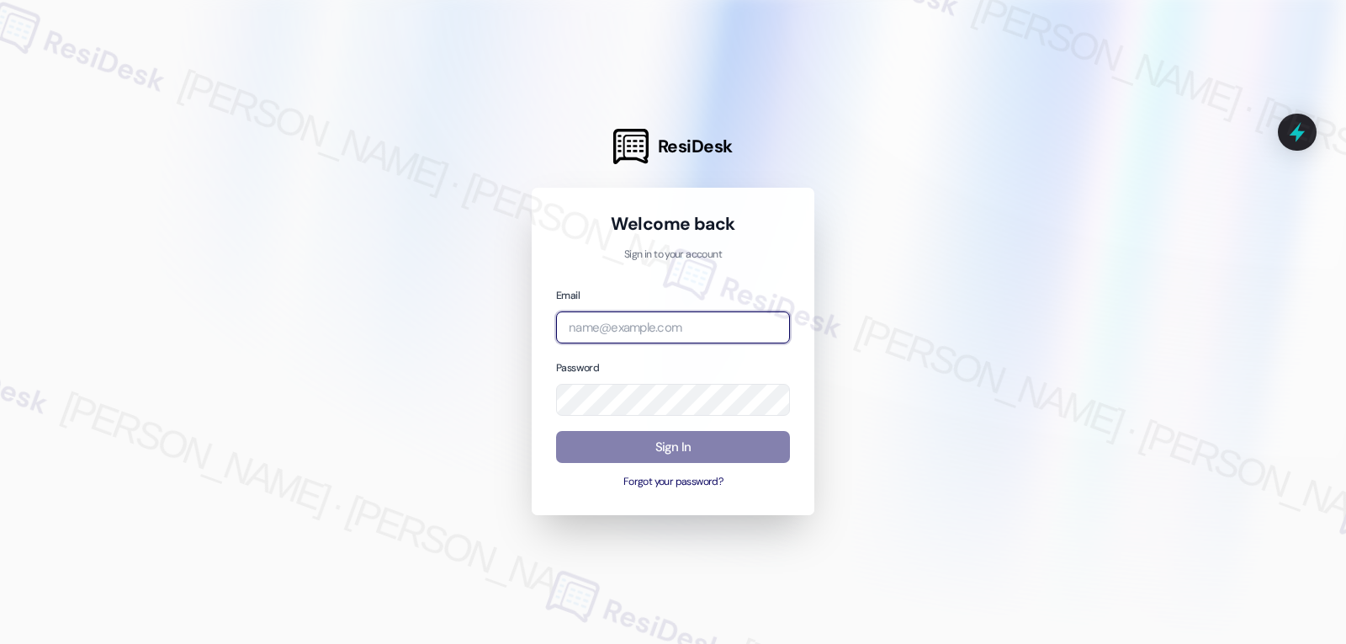
click at [693, 335] on input "email" at bounding box center [673, 327] width 234 height 33
paste input "automated-surveys-abacus_capital-[PERSON_NAME].[PERSON_NAME]@abacus_[DOMAIN_NAM…"
type input "automated-surveys-abacus_capital-[PERSON_NAME].[PERSON_NAME]@abacus_[DOMAIN_NAM…"
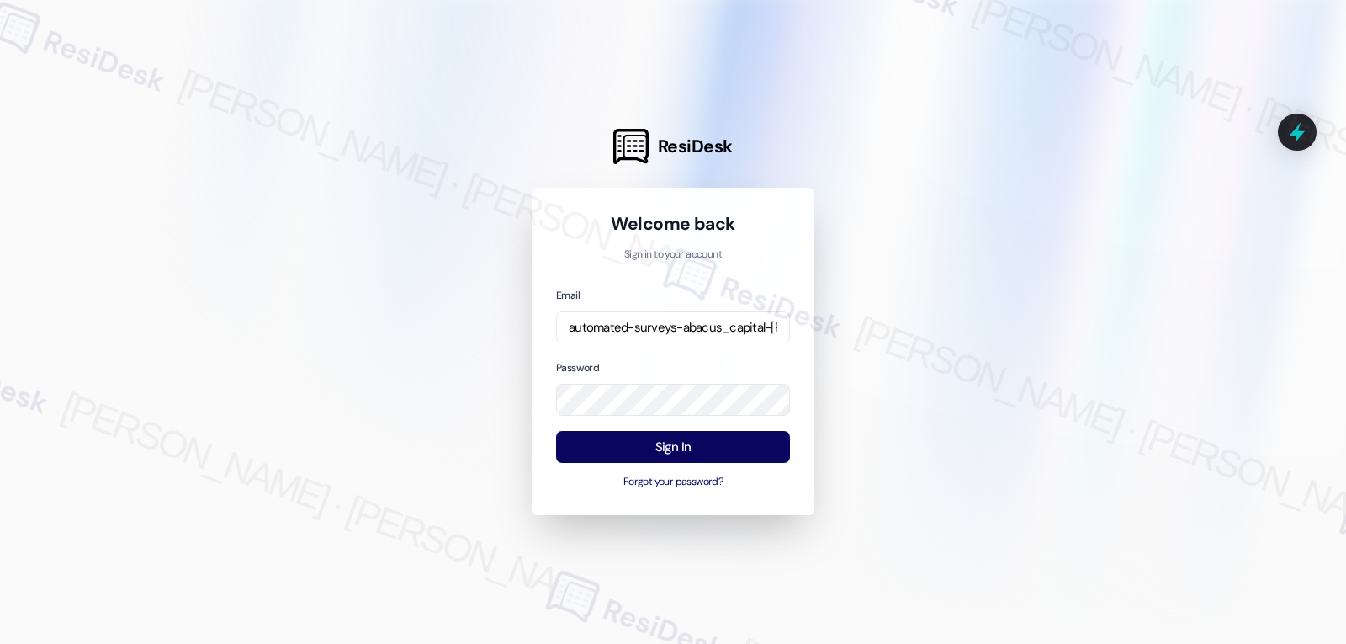
click at [417, 329] on div at bounding box center [673, 322] width 1346 height 644
click at [671, 442] on button "Sign In" at bounding box center [673, 447] width 234 height 33
